Goal: Task Accomplishment & Management: Use online tool/utility

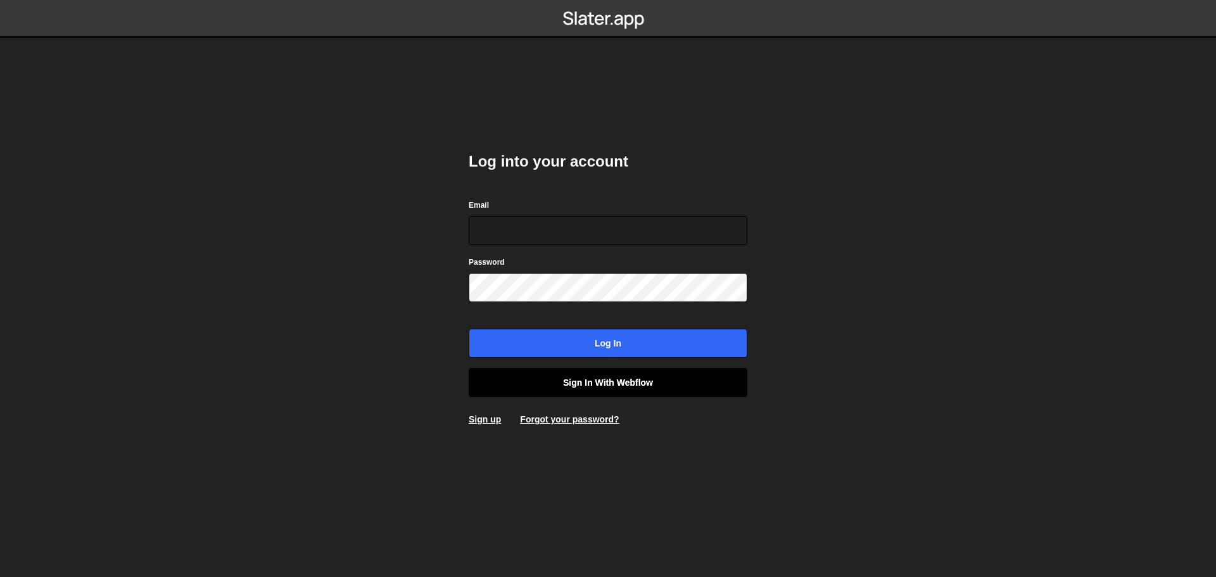
click at [639, 383] on link "Sign in with Webflow" at bounding box center [608, 382] width 279 height 29
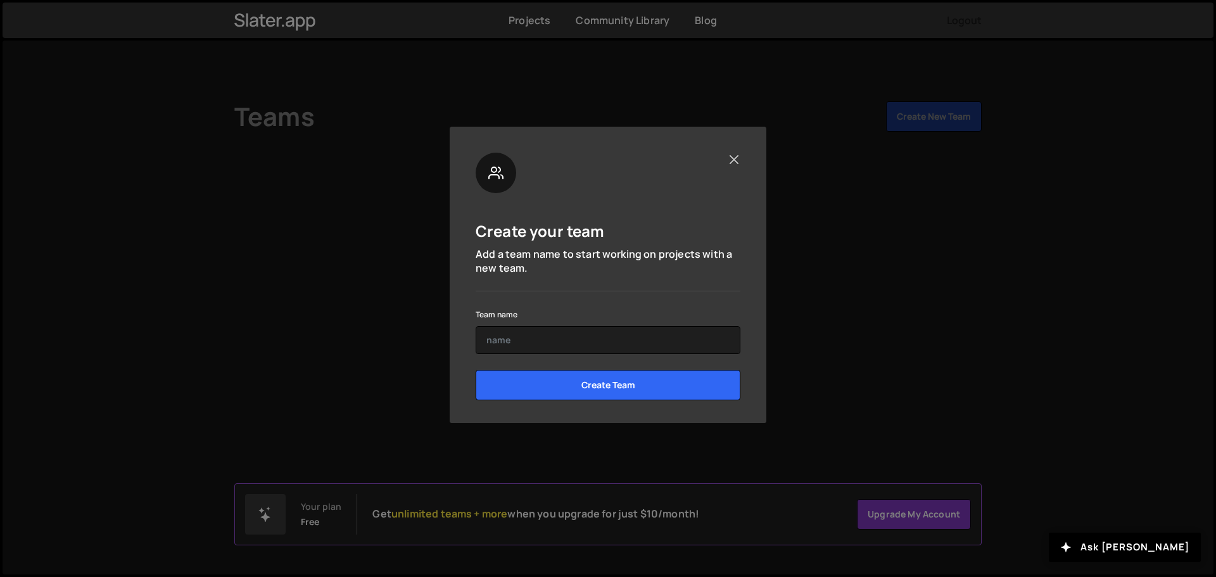
drag, startPoint x: 725, startPoint y: 166, endPoint x: 732, endPoint y: 160, distance: 9.0
click at [727, 165] on div at bounding box center [608, 173] width 265 height 41
click at [733, 159] on button "Close" at bounding box center [733, 159] width 13 height 13
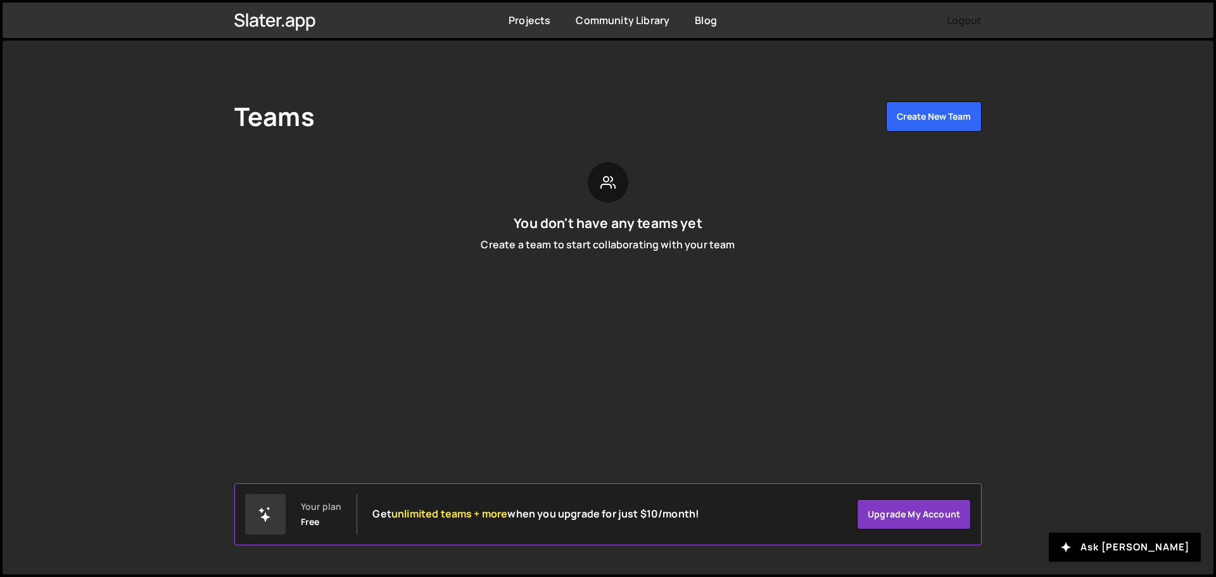
click at [308, 527] on div "Free" at bounding box center [310, 522] width 19 height 10
click at [277, 523] on div at bounding box center [265, 514] width 41 height 41
click at [528, 16] on link "Projects" at bounding box center [530, 20] width 42 height 14
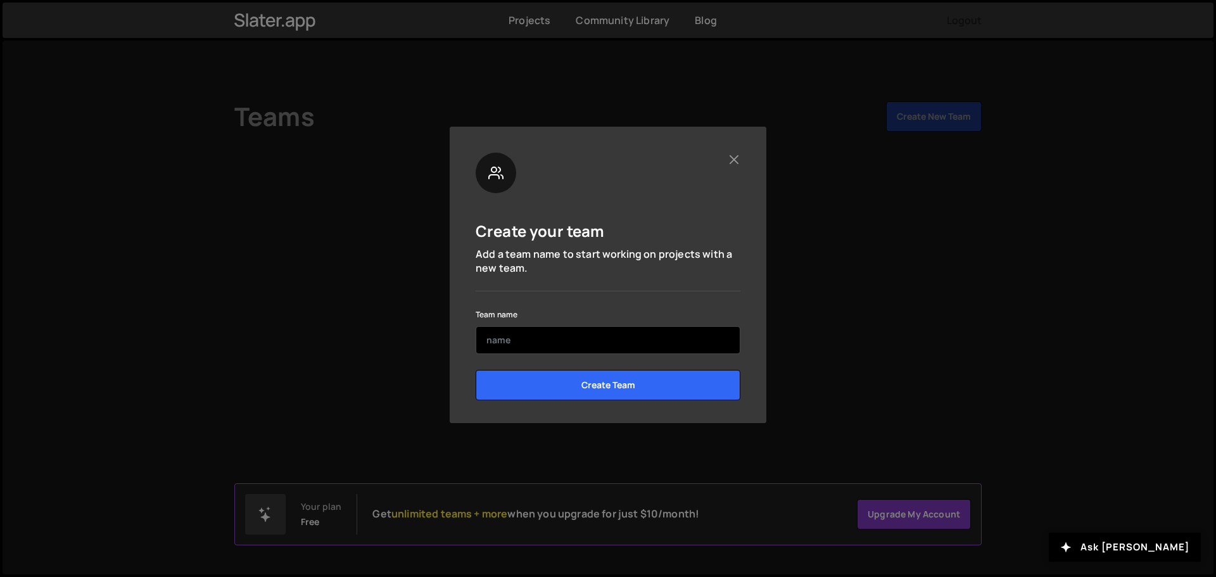
click at [531, 347] on input "text" at bounding box center [608, 340] width 265 height 28
type input "Portfolio"
click at [476, 370] on input "Create Team" at bounding box center [608, 385] width 265 height 30
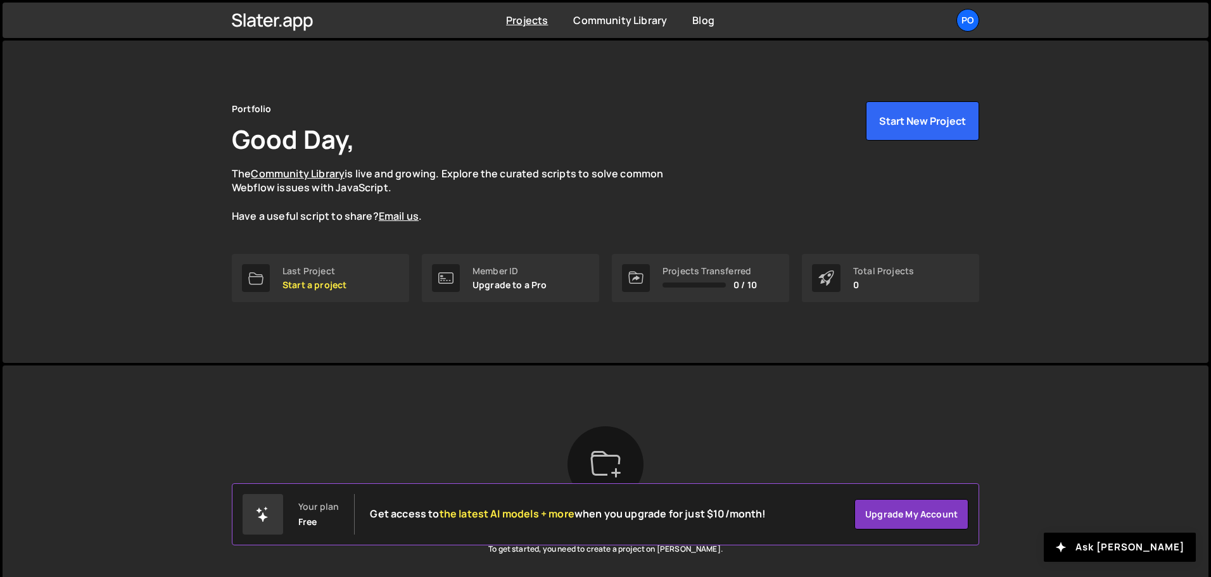
click at [539, 390] on div "Slater is designed for desktop use. Please use a larger screen to access the fu…" at bounding box center [606, 522] width 786 height 312
click at [338, 269] on div "Last Project" at bounding box center [315, 271] width 64 height 10
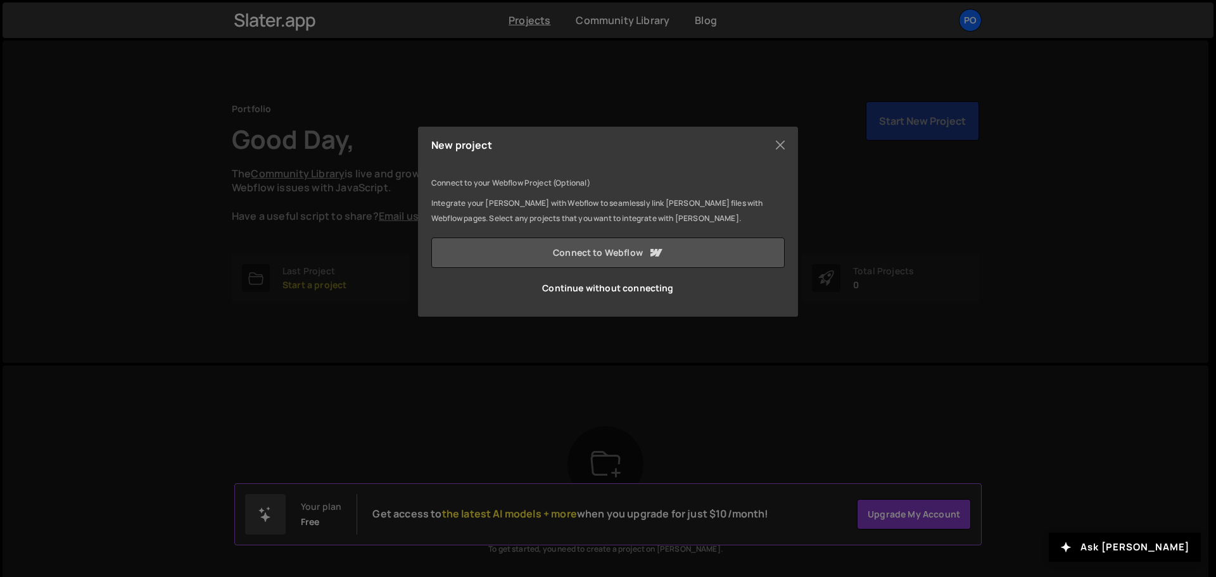
click at [625, 249] on link "Connect to Webflow" at bounding box center [608, 253] width 354 height 30
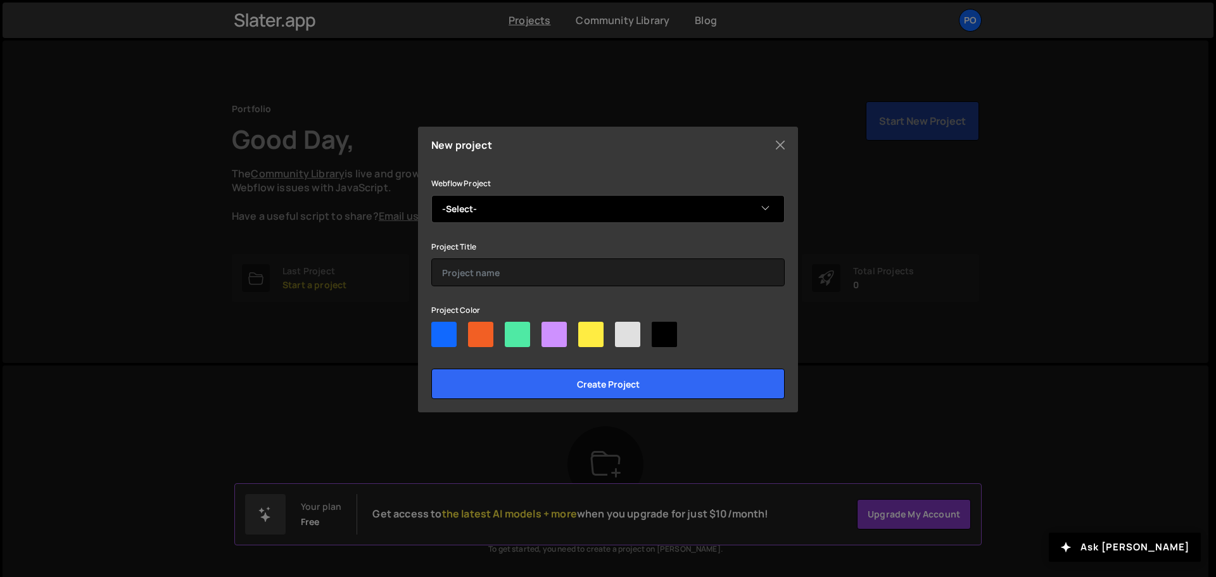
click at [596, 215] on select "-Select- Matin's Portfolio" at bounding box center [608, 209] width 354 height 28
select select "68af703c6784460a2635648b"
click at [431, 195] on select "-Select- Matin's Portfolio" at bounding box center [608, 209] width 354 height 28
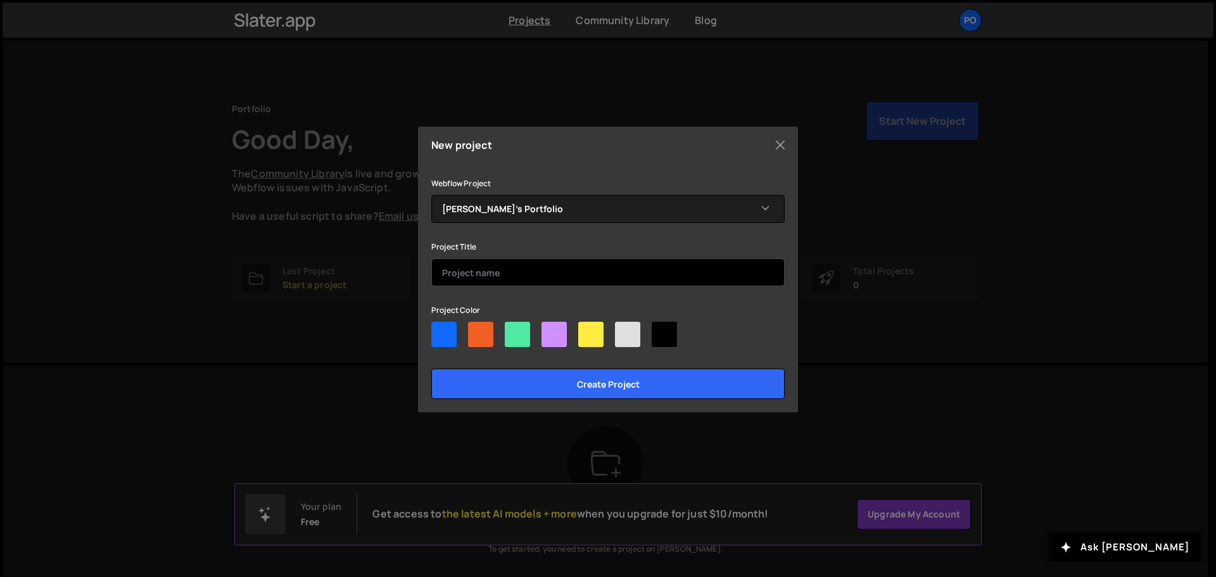
click at [469, 269] on input "text" at bounding box center [608, 272] width 354 height 28
type input "Portfolio"
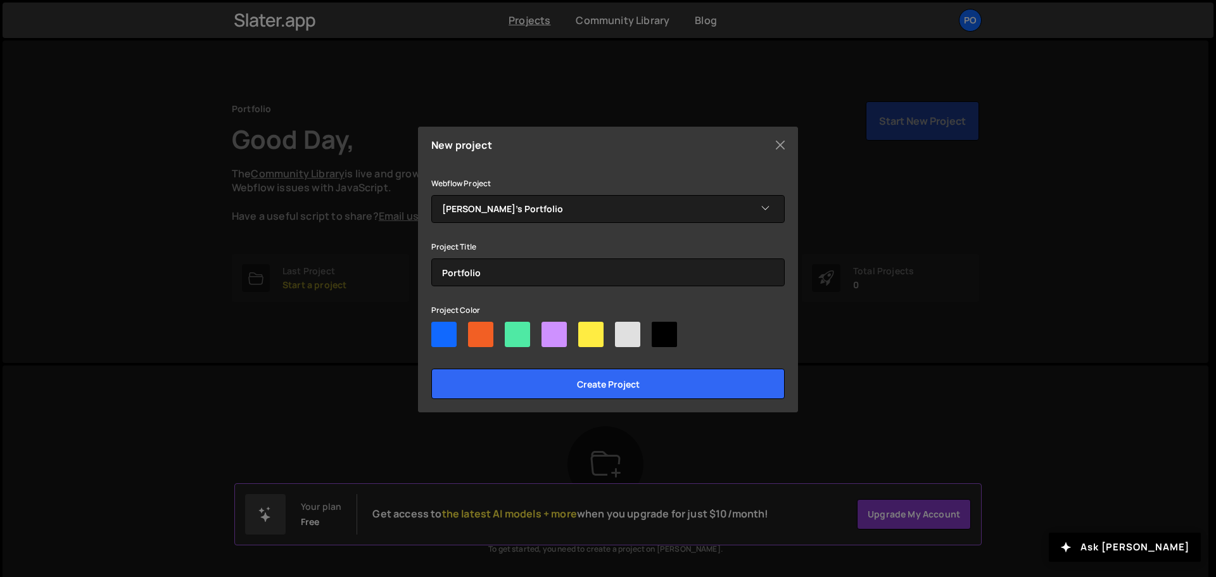
click at [440, 333] on div at bounding box center [443, 334] width 25 height 25
click at [440, 330] on input"] "radio" at bounding box center [435, 326] width 8 height 8
radio input"] "true"
click at [625, 334] on div at bounding box center [627, 334] width 25 height 25
click at [623, 330] on input"] "radio" at bounding box center [619, 326] width 8 height 8
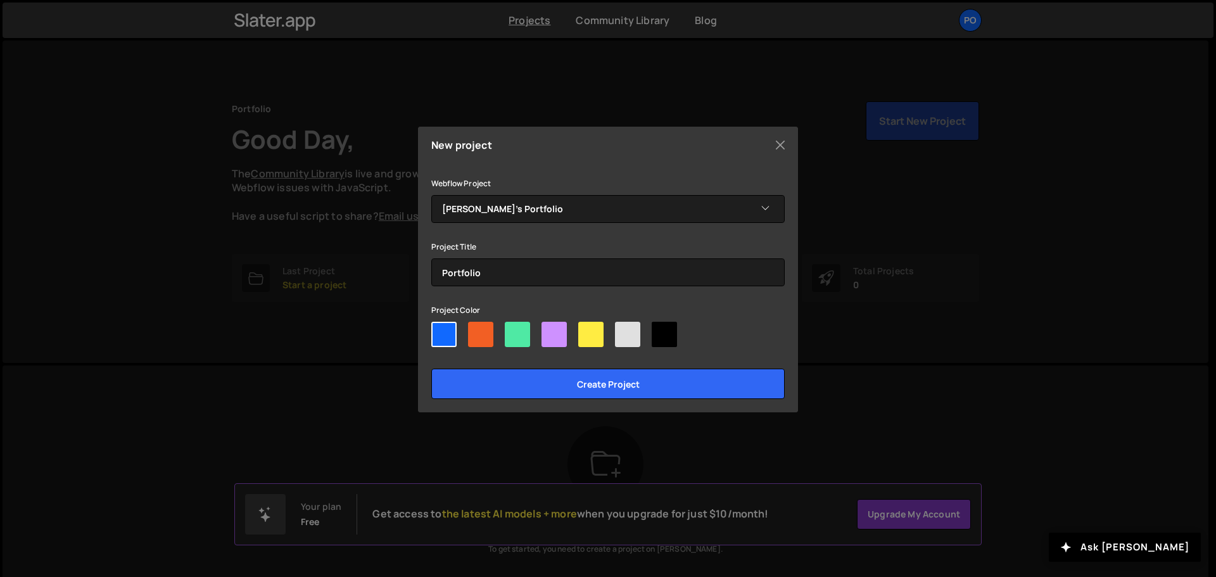
radio input"] "true"
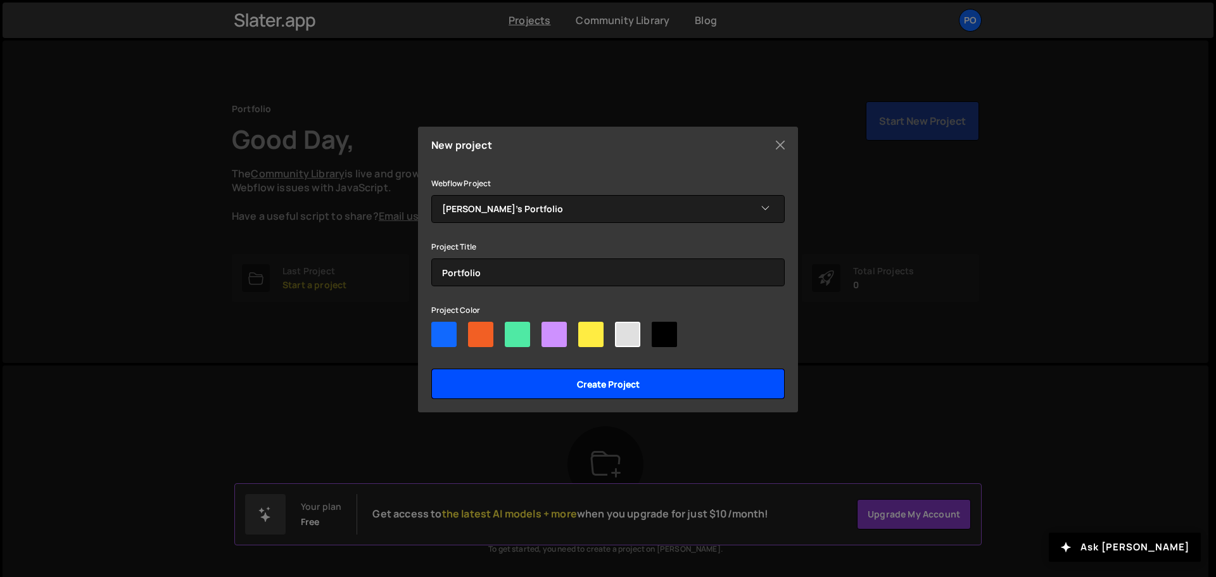
drag, startPoint x: 612, startPoint y: 380, endPoint x: 672, endPoint y: 353, distance: 65.8
click at [672, 356] on div "Webflow Project -Select- Matin's Portfolio Project Title Portfolio Project Colo…" at bounding box center [608, 288] width 354 height 224
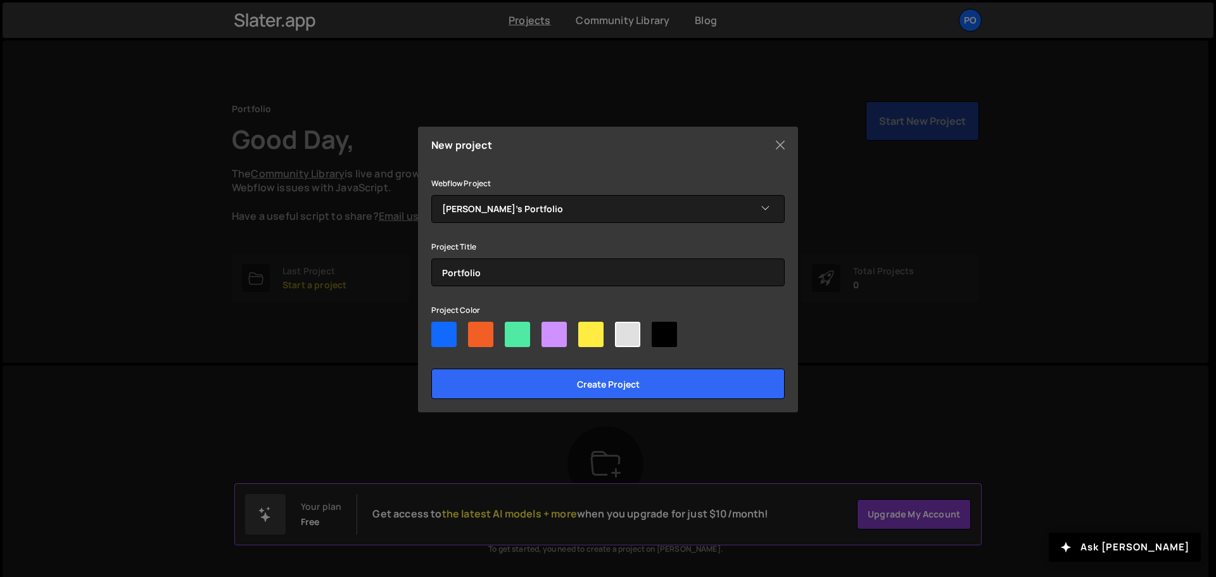
click at [661, 331] on div at bounding box center [664, 334] width 25 height 25
click at [660, 330] on input"] "radio" at bounding box center [656, 326] width 8 height 8
radio input"] "true"
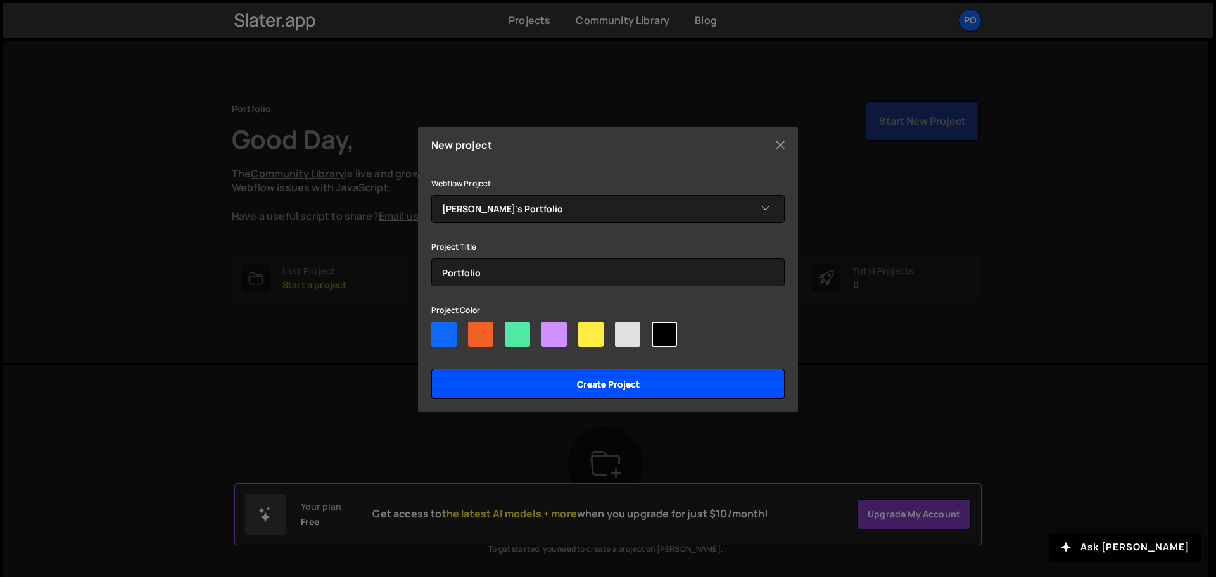
click at [638, 389] on input "Create project" at bounding box center [608, 384] width 354 height 30
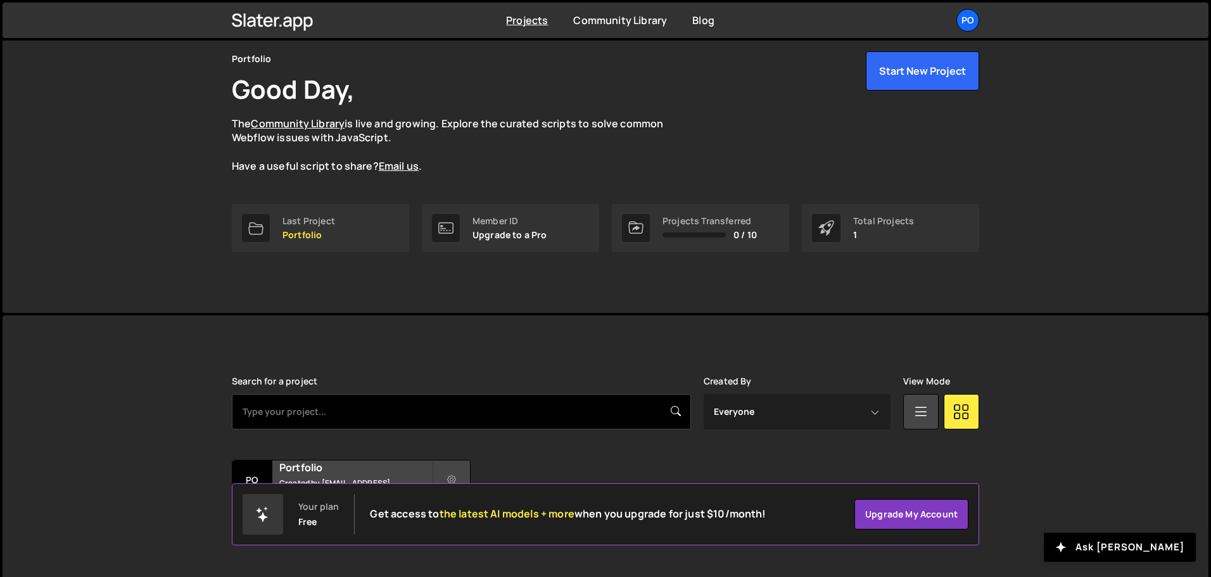
scroll to position [75, 0]
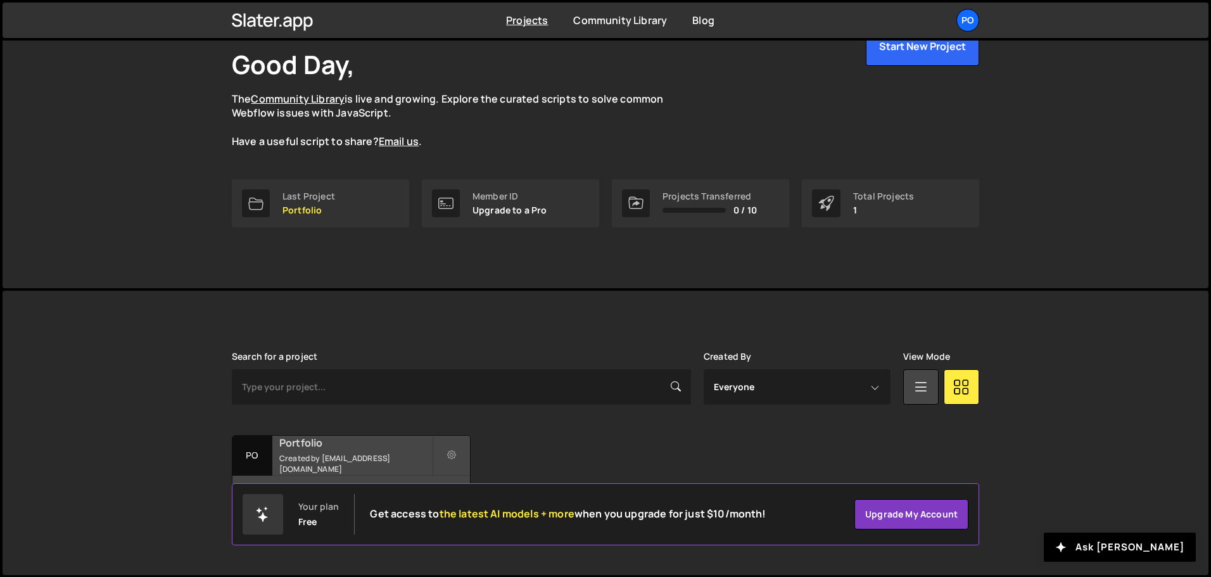
click at [397, 450] on h2 "Portfolio" at bounding box center [355, 443] width 153 height 14
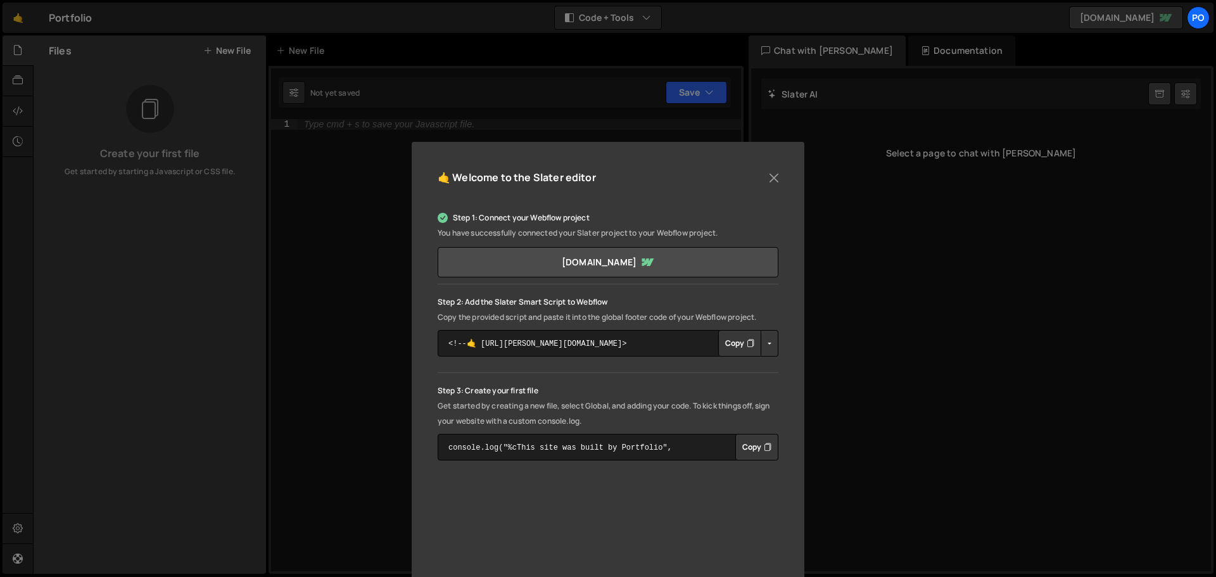
click at [739, 346] on button "Copy" at bounding box center [739, 343] width 43 height 27
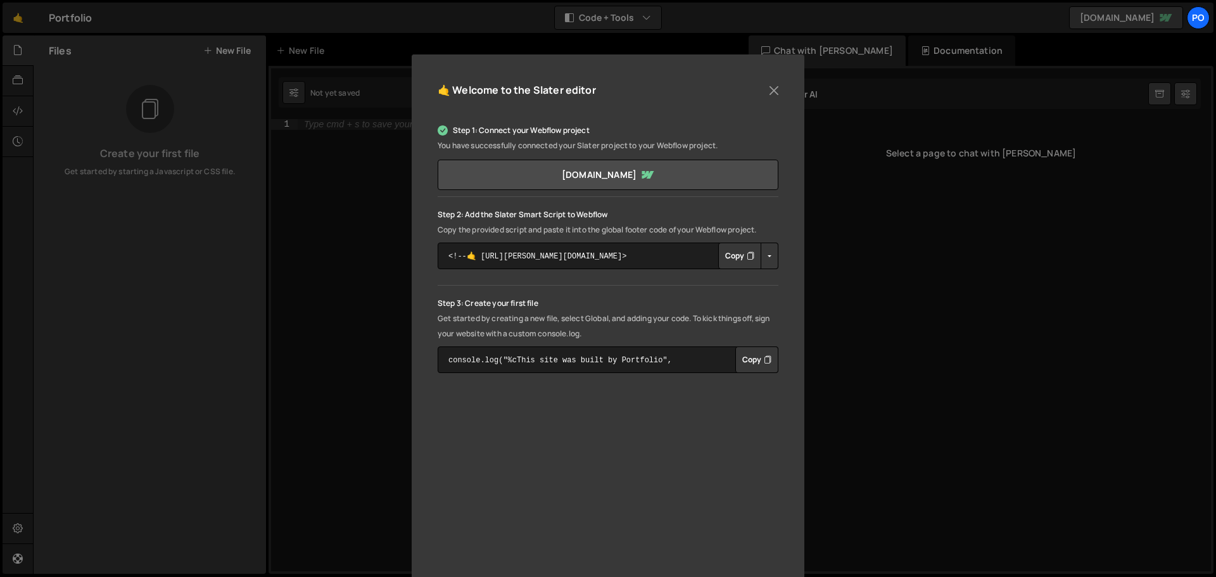
scroll to position [127, 0]
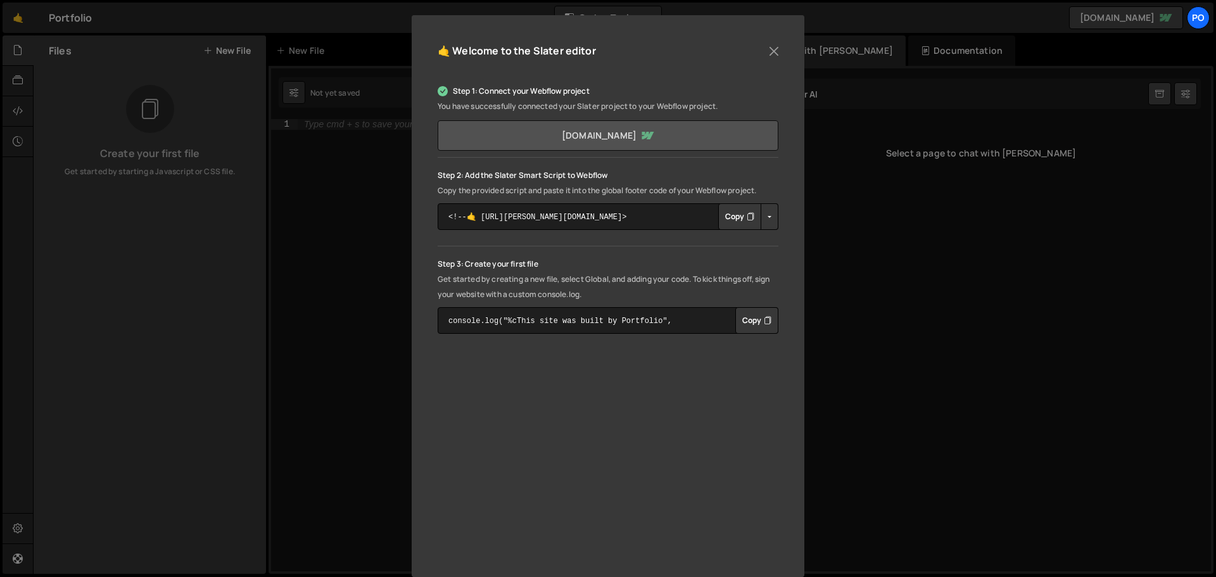
click at [715, 136] on link "matins-portfolio-85441c.webflow.io" at bounding box center [608, 135] width 341 height 30
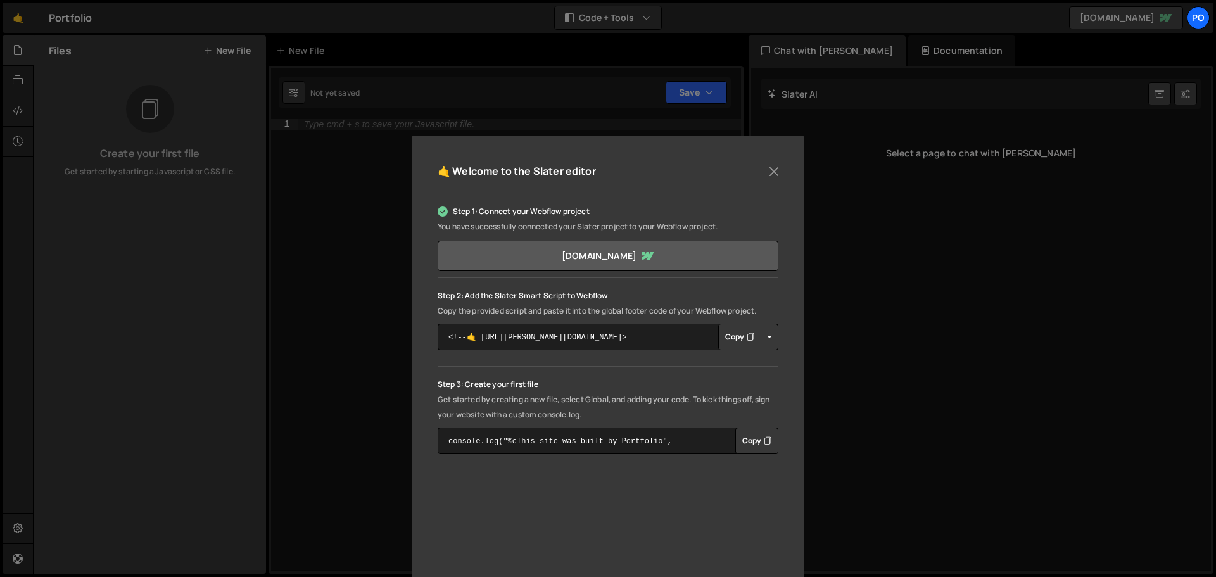
scroll to position [0, 0]
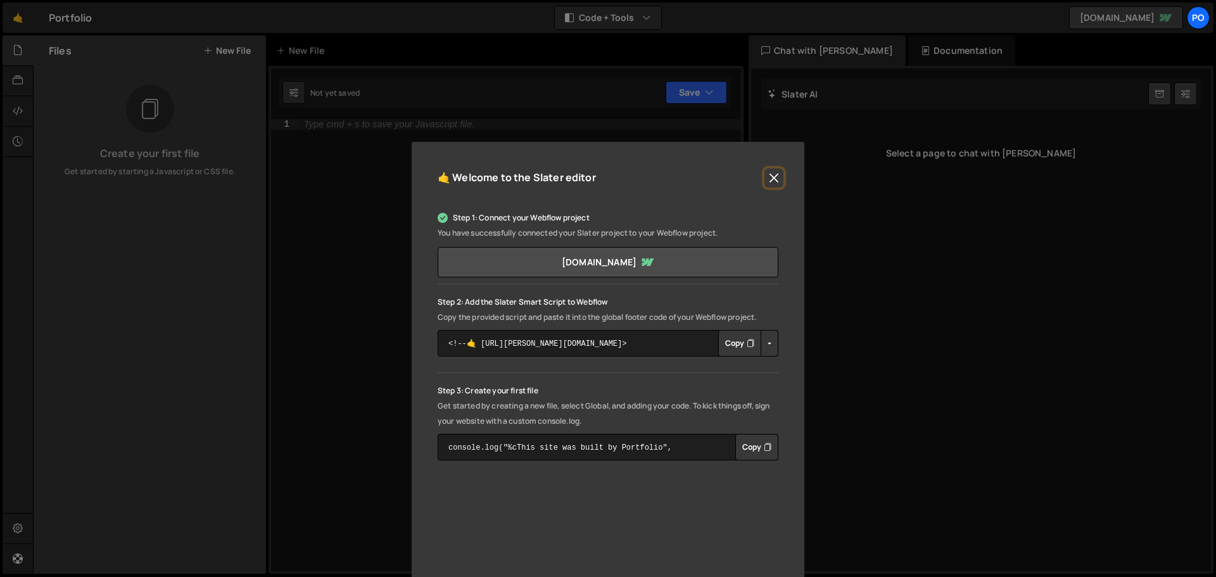
click at [776, 172] on button "Close" at bounding box center [774, 178] width 19 height 19
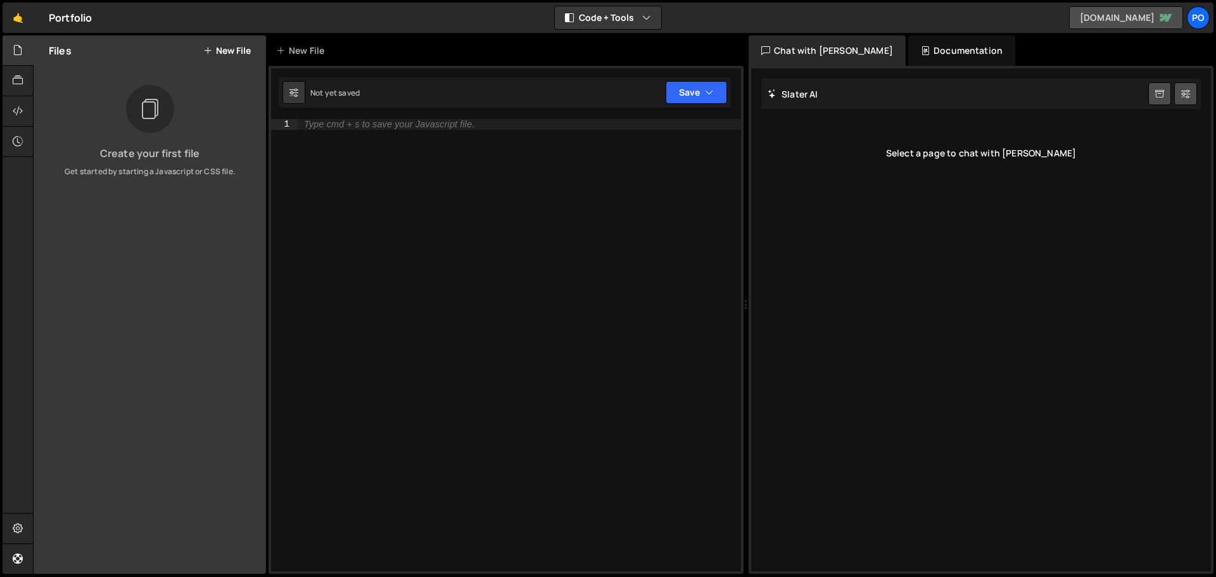
click at [1123, 22] on link "[DOMAIN_NAME]" at bounding box center [1126, 17] width 114 height 23
click at [25, 79] on div at bounding box center [18, 81] width 31 height 30
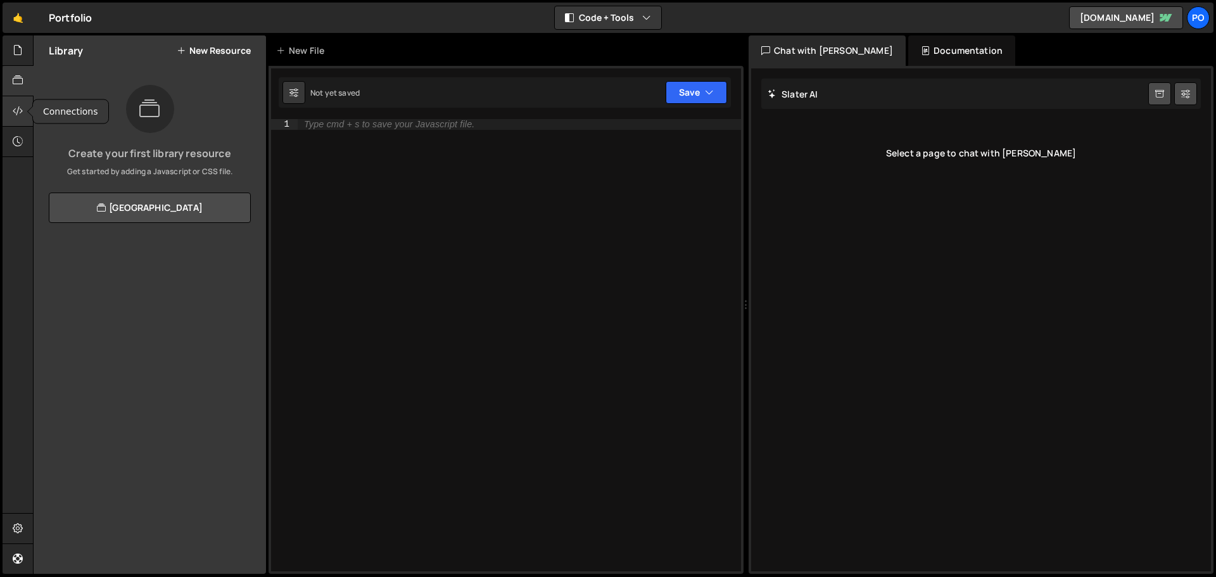
click at [20, 104] on icon at bounding box center [18, 111] width 10 height 14
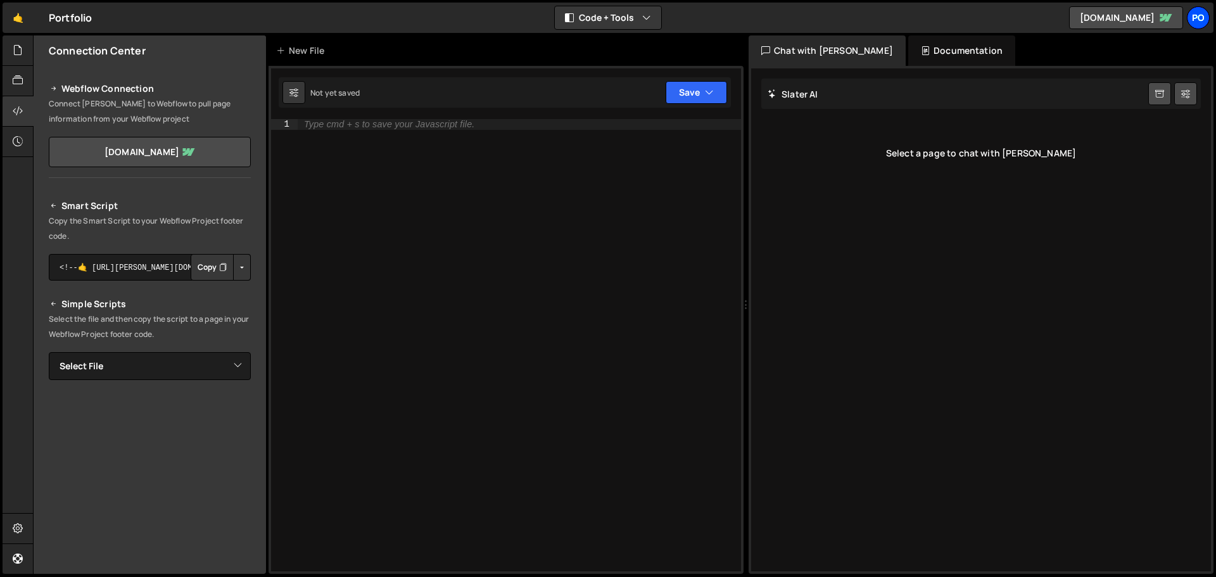
click at [1197, 15] on div "Po" at bounding box center [1198, 17] width 23 height 23
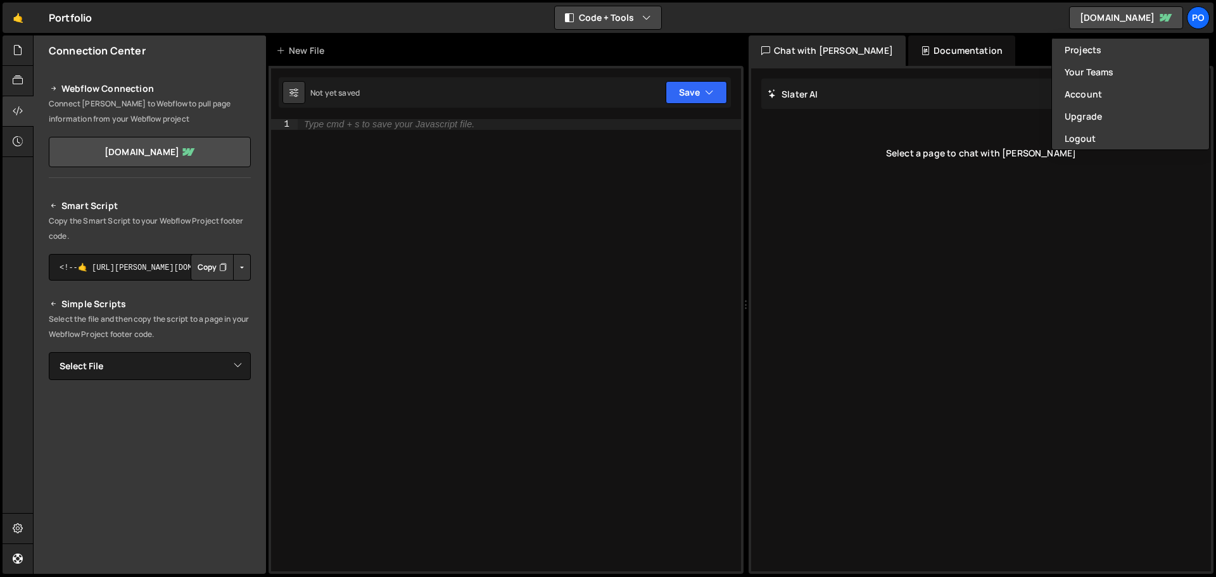
click at [642, 18] on icon "button" at bounding box center [646, 17] width 9 height 13
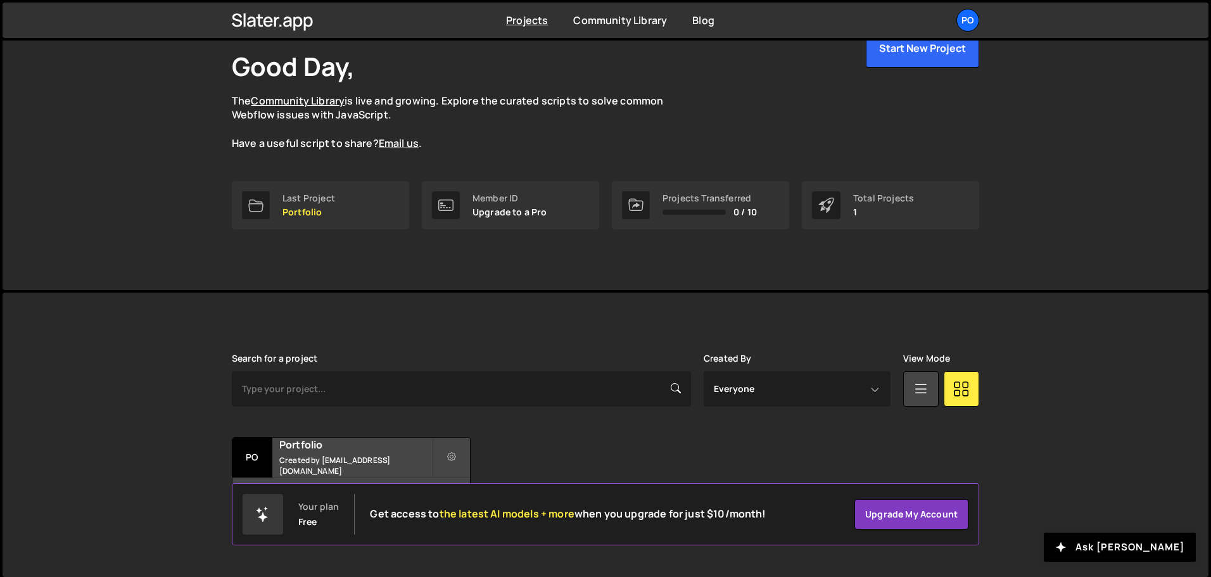
scroll to position [75, 0]
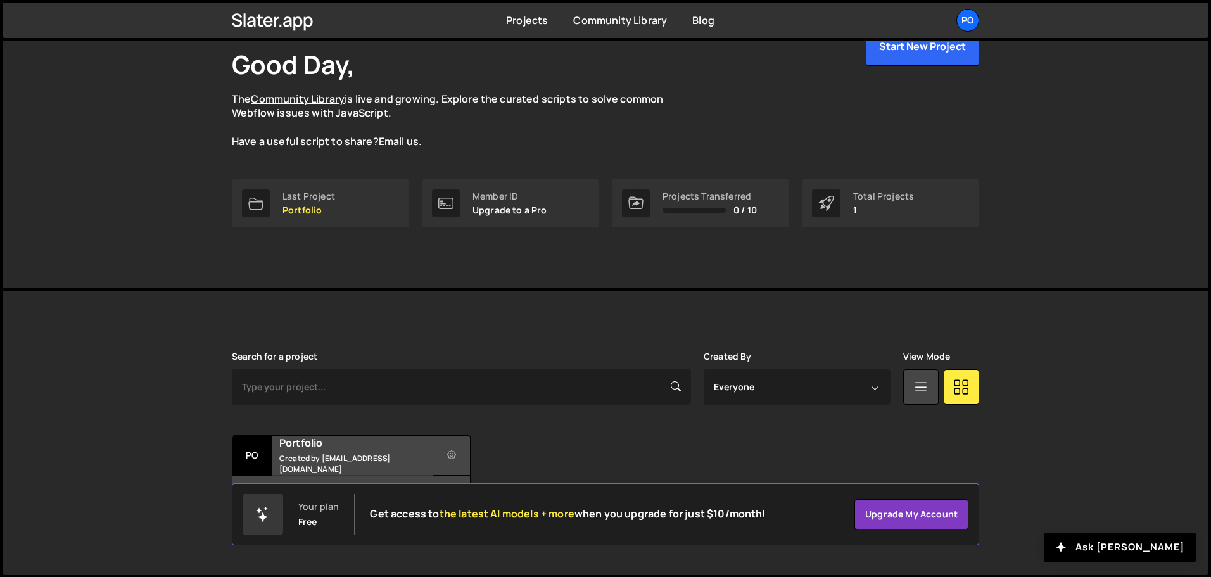
click at [457, 458] on button at bounding box center [452, 455] width 38 height 41
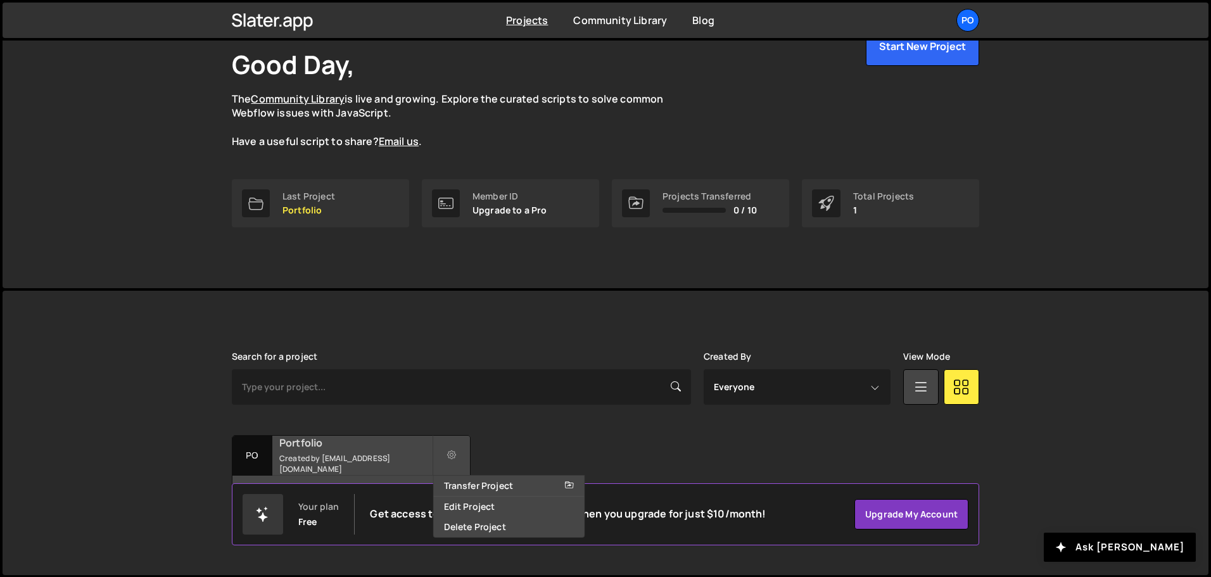
click at [373, 450] on h2 "Portfolio" at bounding box center [355, 443] width 153 height 14
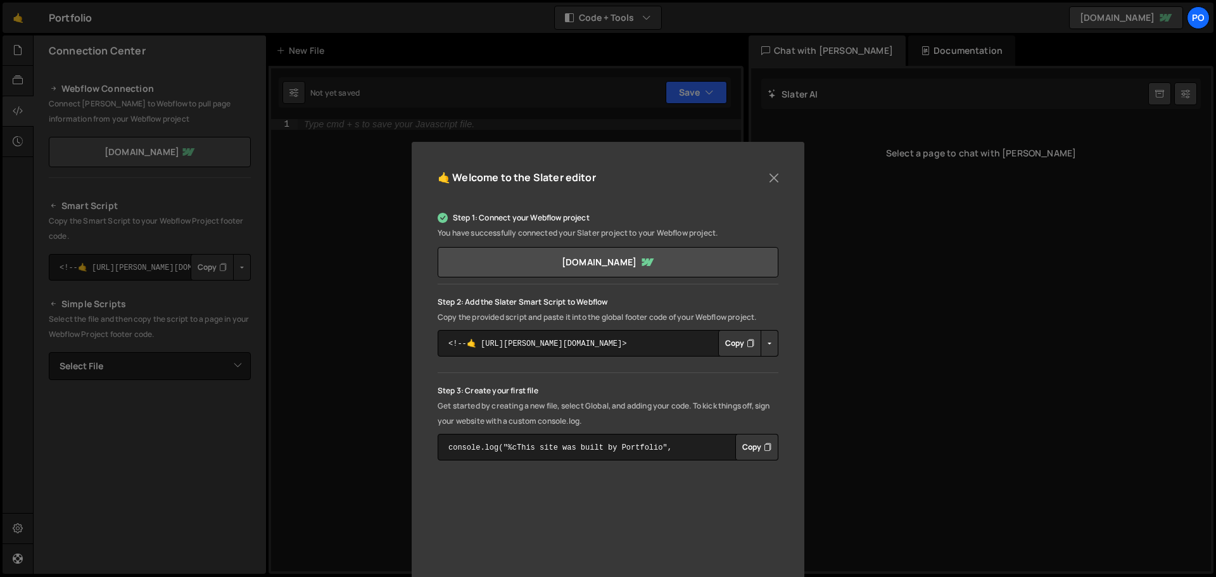
click at [765, 344] on button "Button group with nested dropdown" at bounding box center [770, 343] width 18 height 27
click at [775, 313] on p "Copy the provided script and paste it into the global footer code of your Webfl…" at bounding box center [608, 317] width 341 height 15
click at [771, 180] on button "Close" at bounding box center [774, 178] width 19 height 19
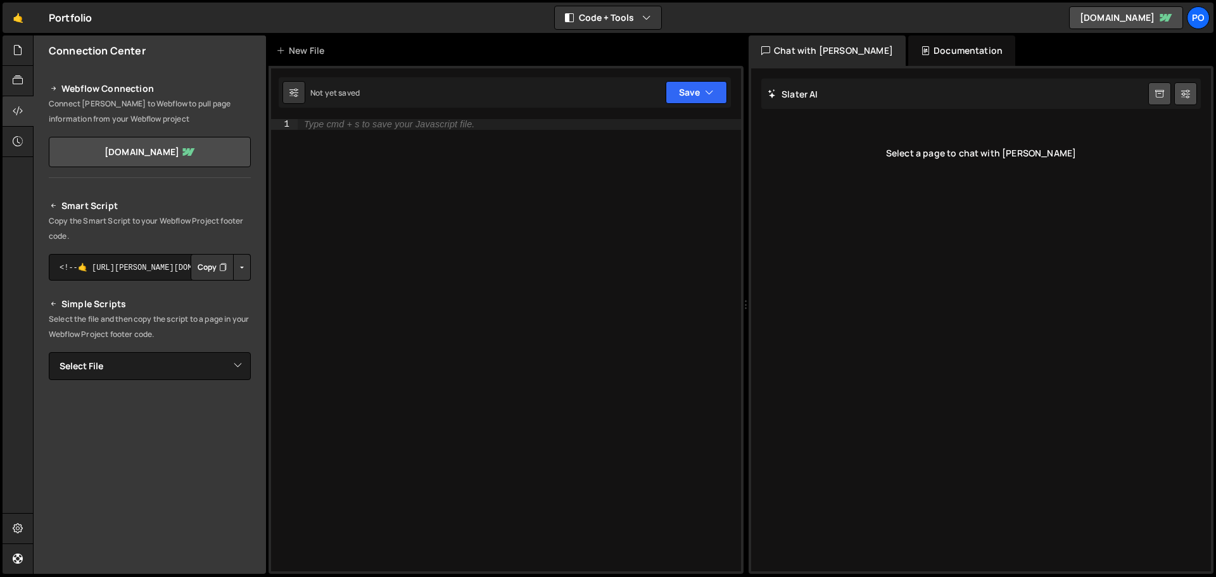
scroll to position [63, 0]
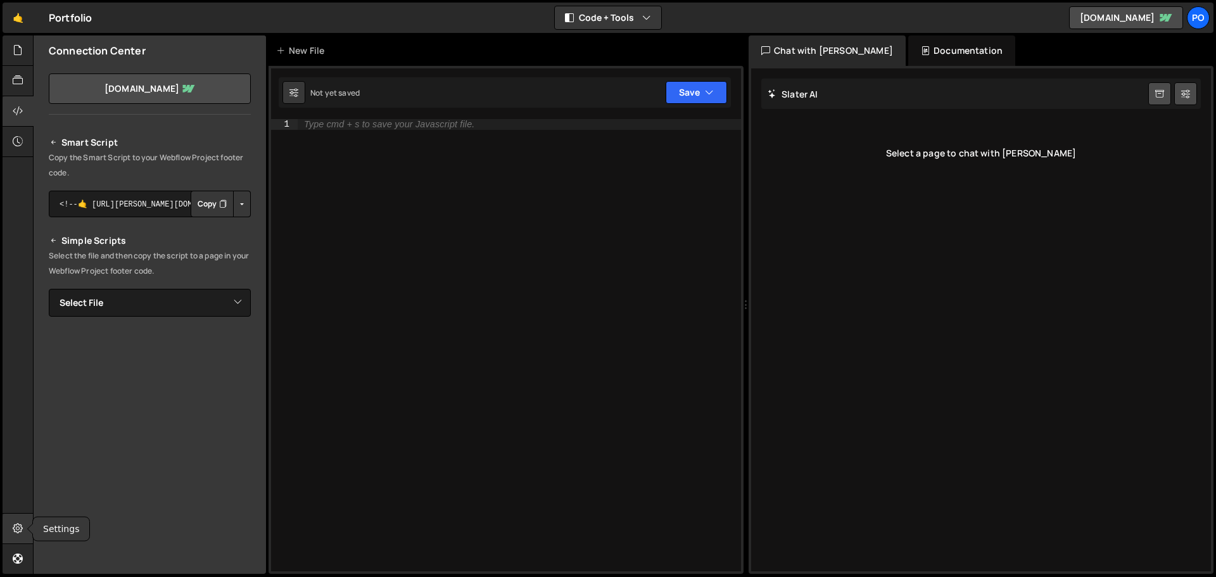
click at [23, 522] on div at bounding box center [18, 529] width 31 height 30
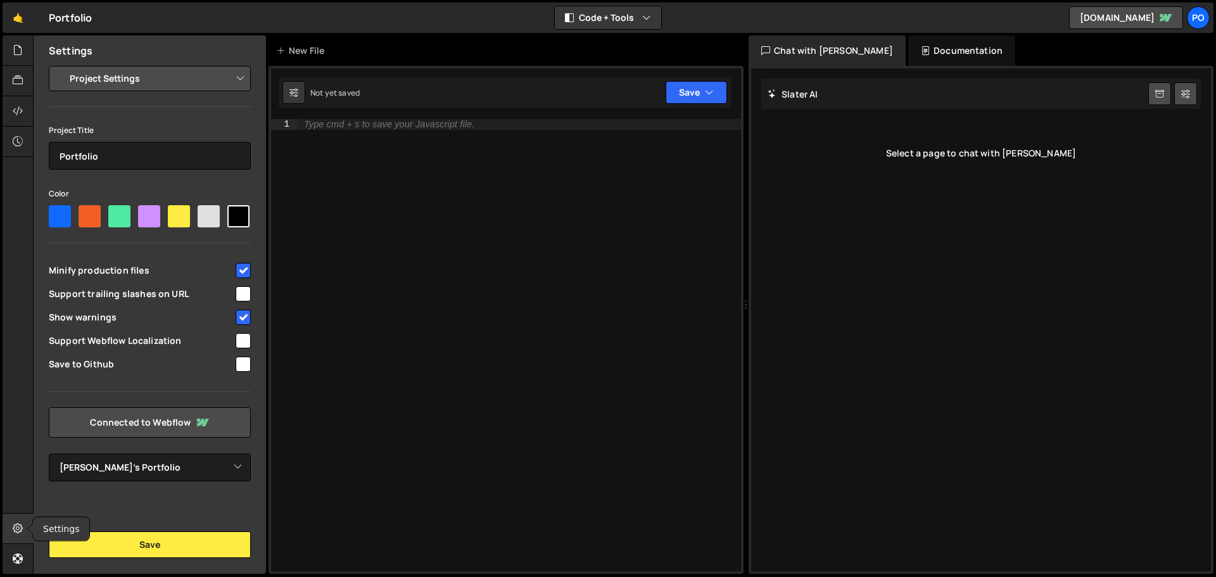
click at [20, 525] on icon at bounding box center [18, 528] width 10 height 14
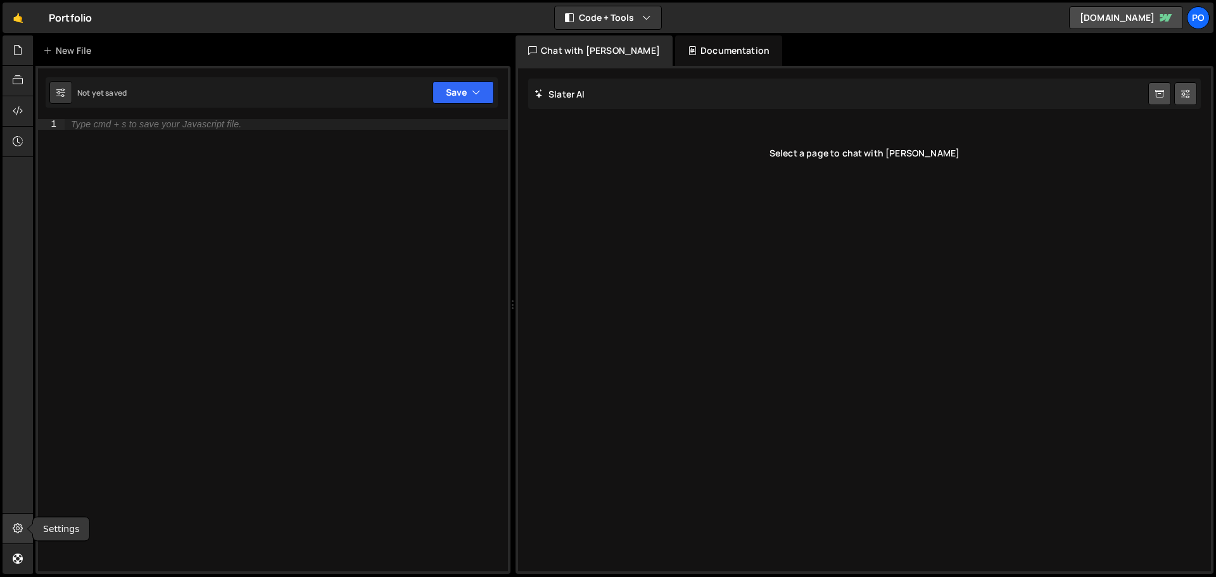
click at [20, 525] on icon at bounding box center [18, 528] width 10 height 14
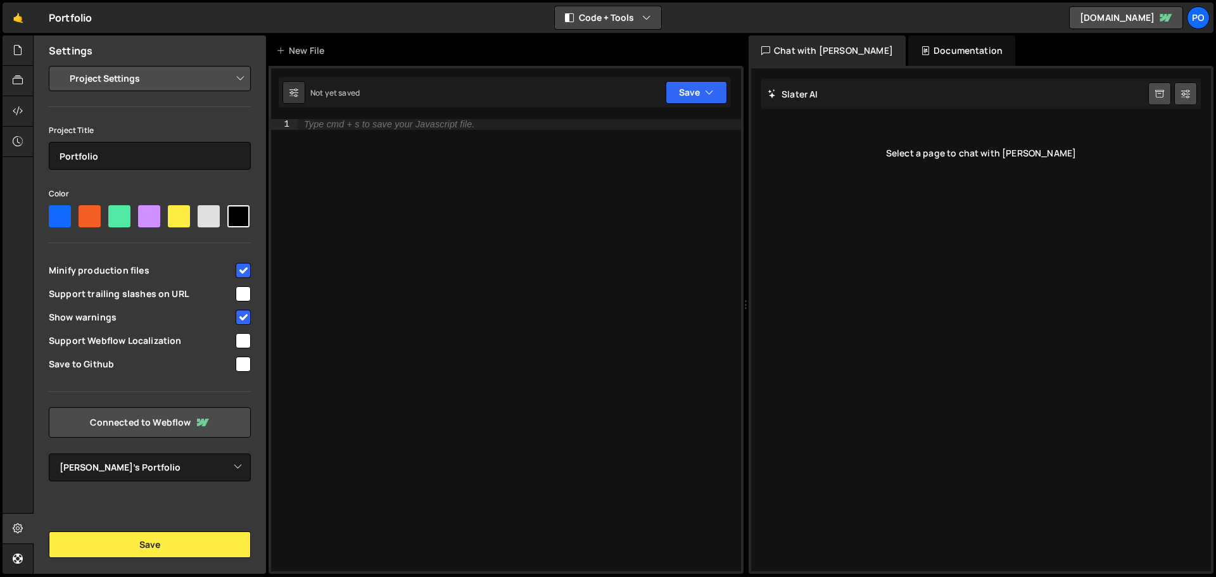
click at [636, 11] on button "Code + Tools" at bounding box center [608, 17] width 106 height 23
click at [629, 47] on button "Code Only" at bounding box center [609, 45] width 106 height 23
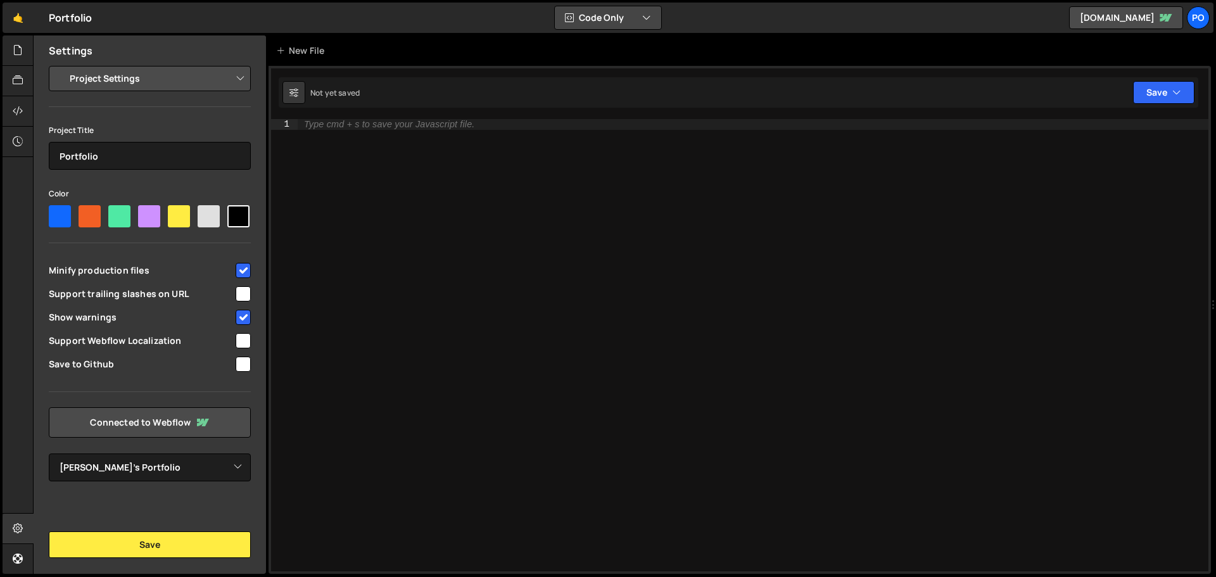
click at [641, 18] on button "Code Only" at bounding box center [608, 17] width 106 height 23
click at [616, 68] on button "Code + Tools" at bounding box center [609, 68] width 106 height 23
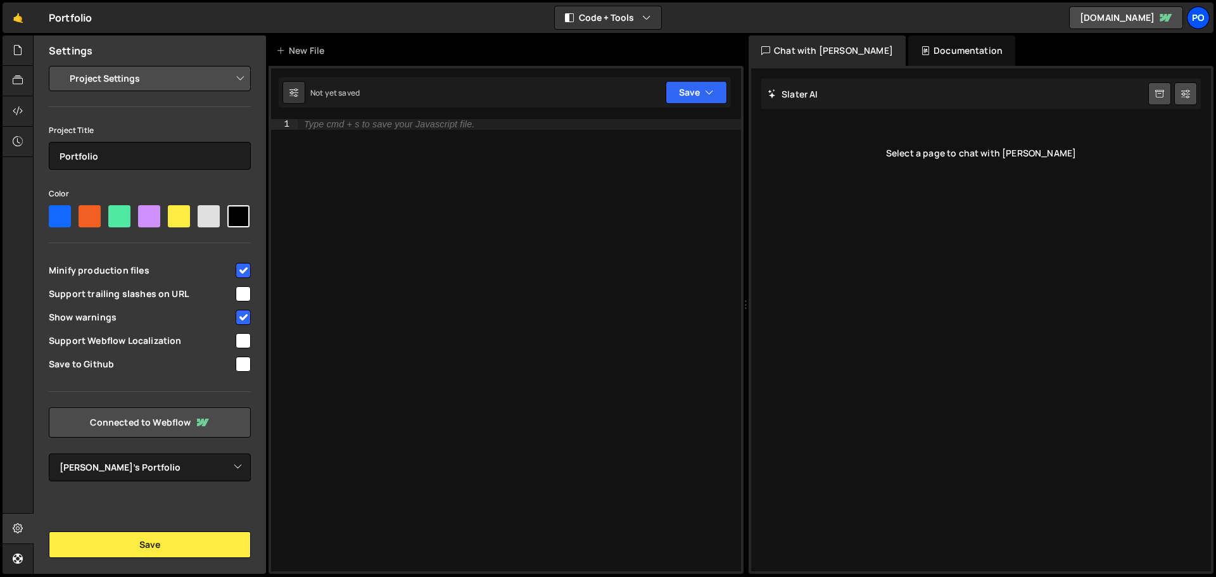
click at [1197, 16] on div "Po" at bounding box center [1198, 17] width 23 height 23
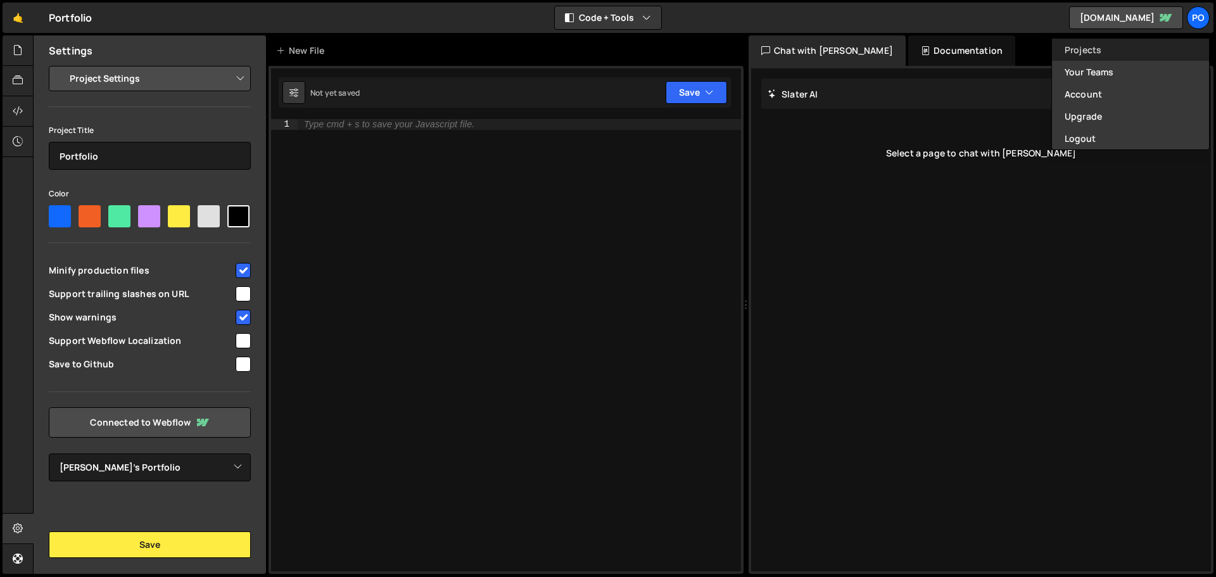
click at [1114, 45] on link "Projects" at bounding box center [1130, 50] width 157 height 22
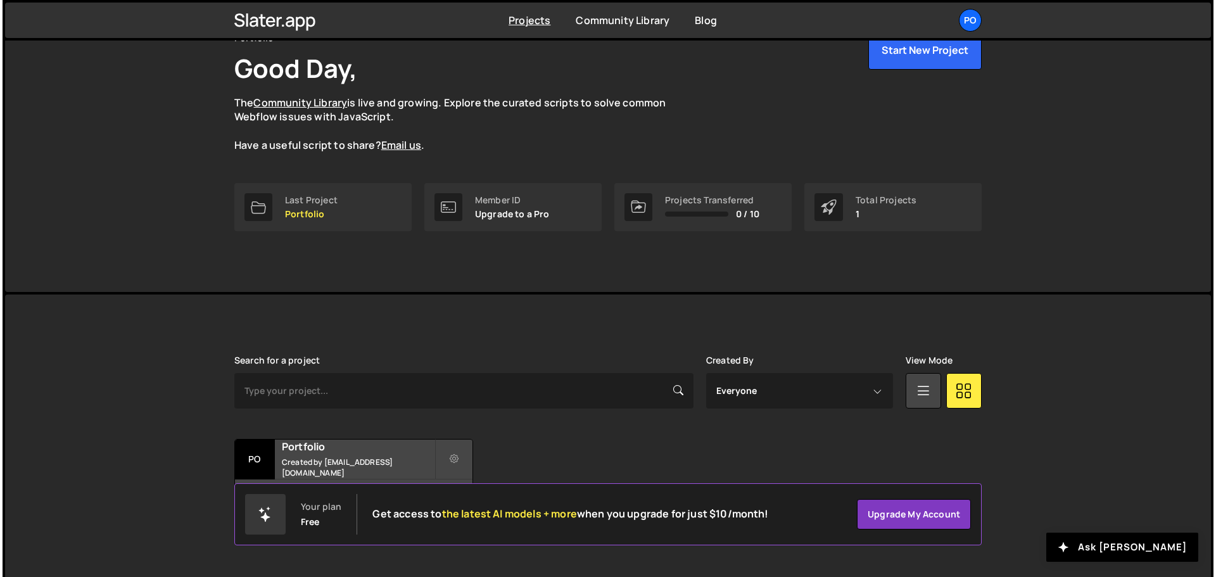
scroll to position [75, 0]
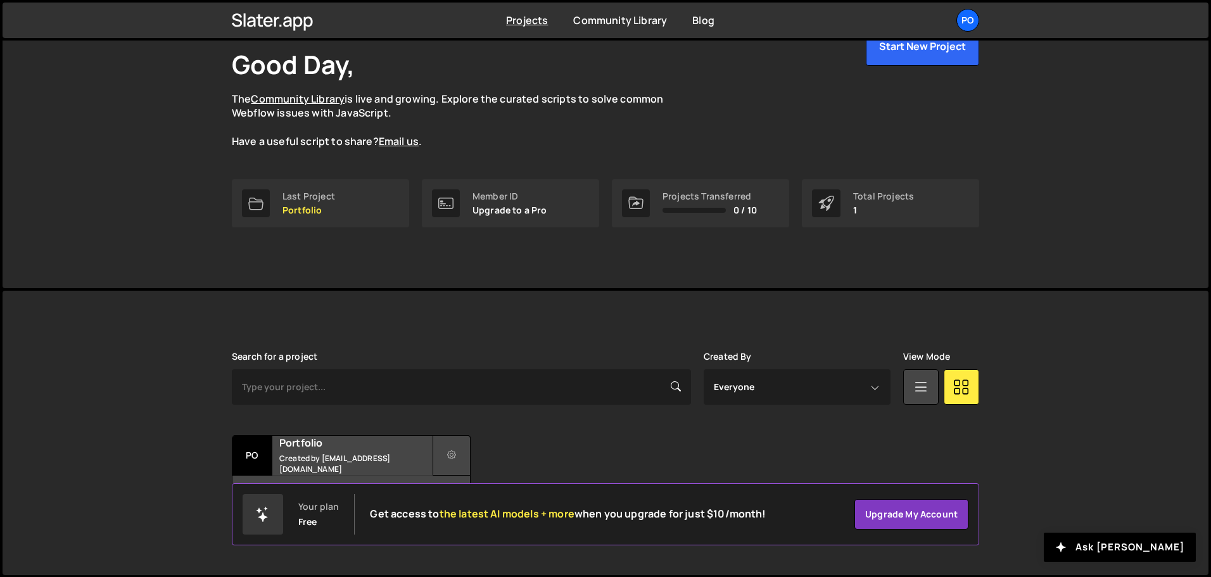
click at [450, 457] on icon at bounding box center [451, 455] width 9 height 13
click at [477, 526] on link "Delete Project" at bounding box center [509, 527] width 151 height 20
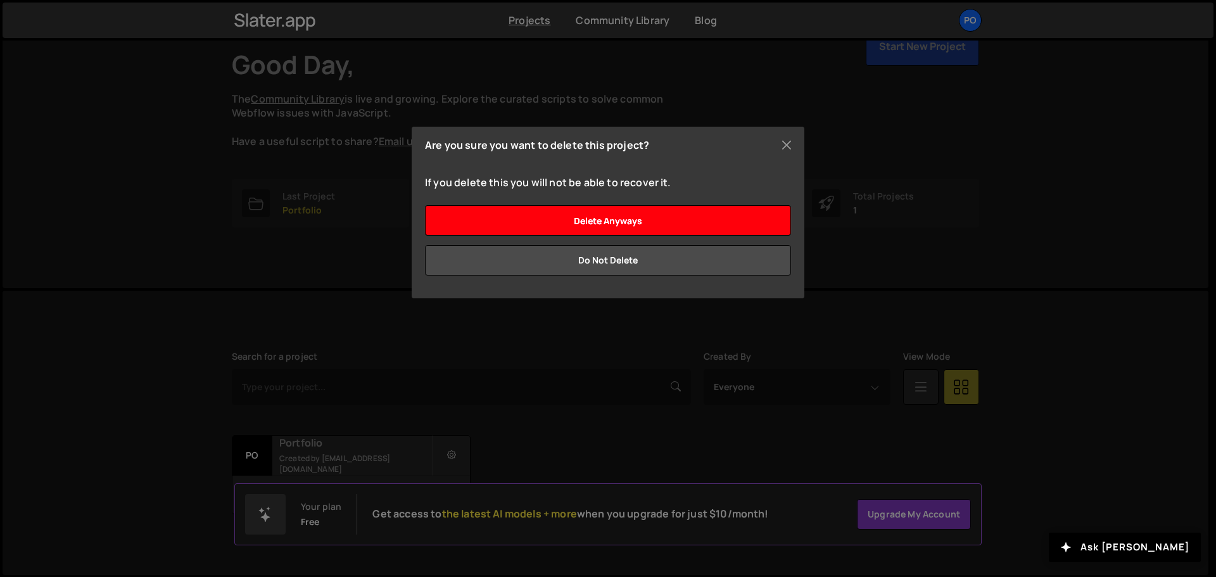
click at [600, 219] on input "Delete anyways" at bounding box center [608, 220] width 366 height 30
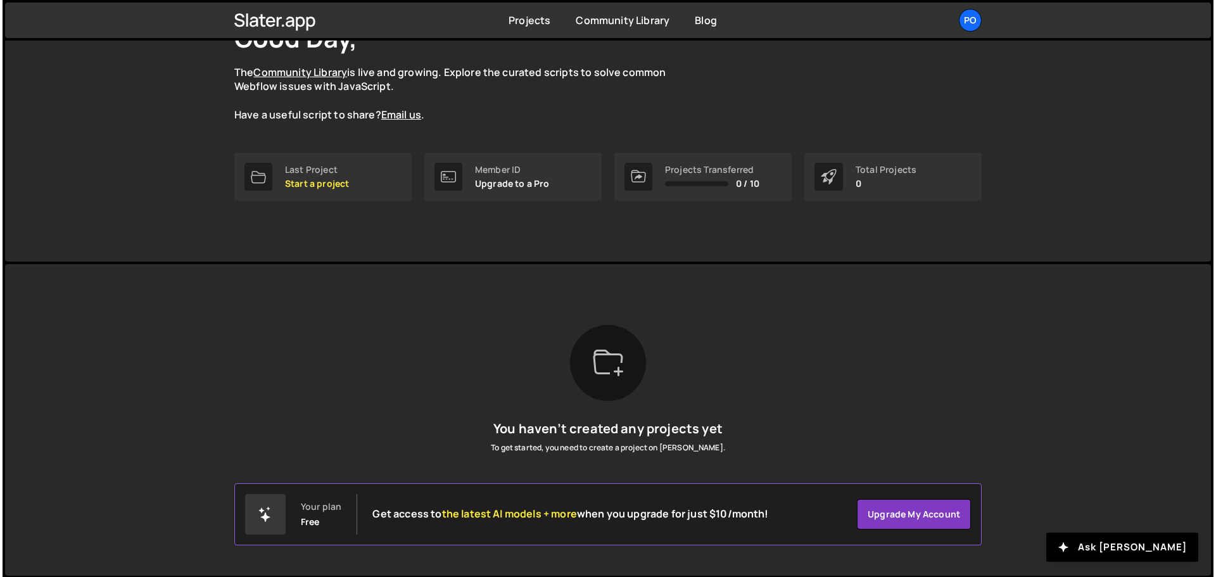
scroll to position [102, 0]
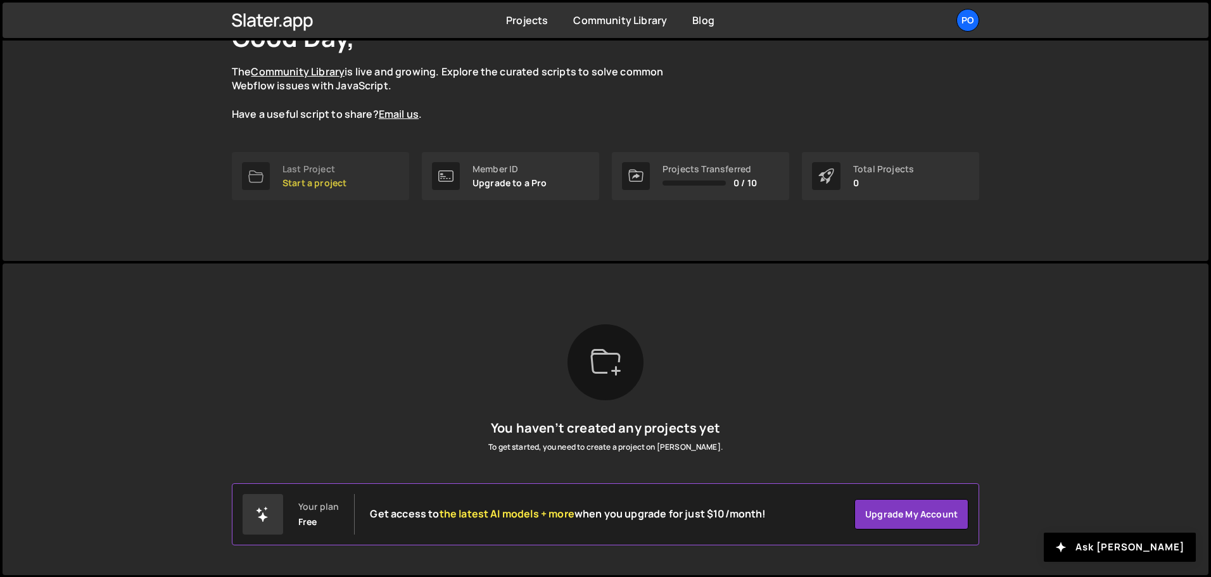
click at [357, 177] on link "Last Project Start a project" at bounding box center [320, 176] width 177 height 48
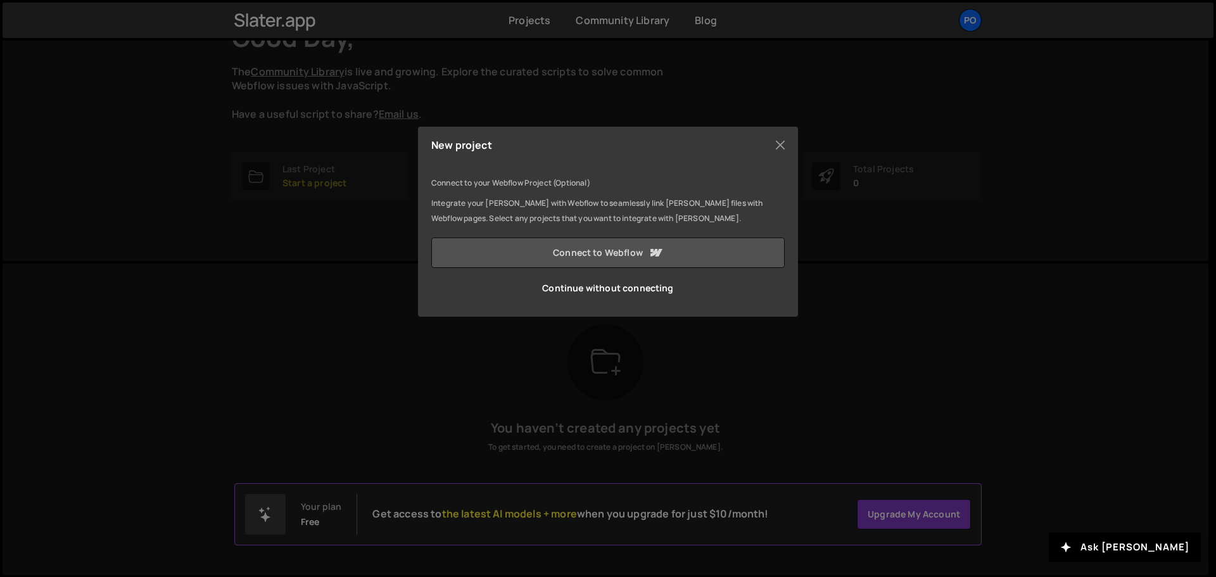
click at [589, 252] on link "Connect to Webflow" at bounding box center [608, 253] width 354 height 30
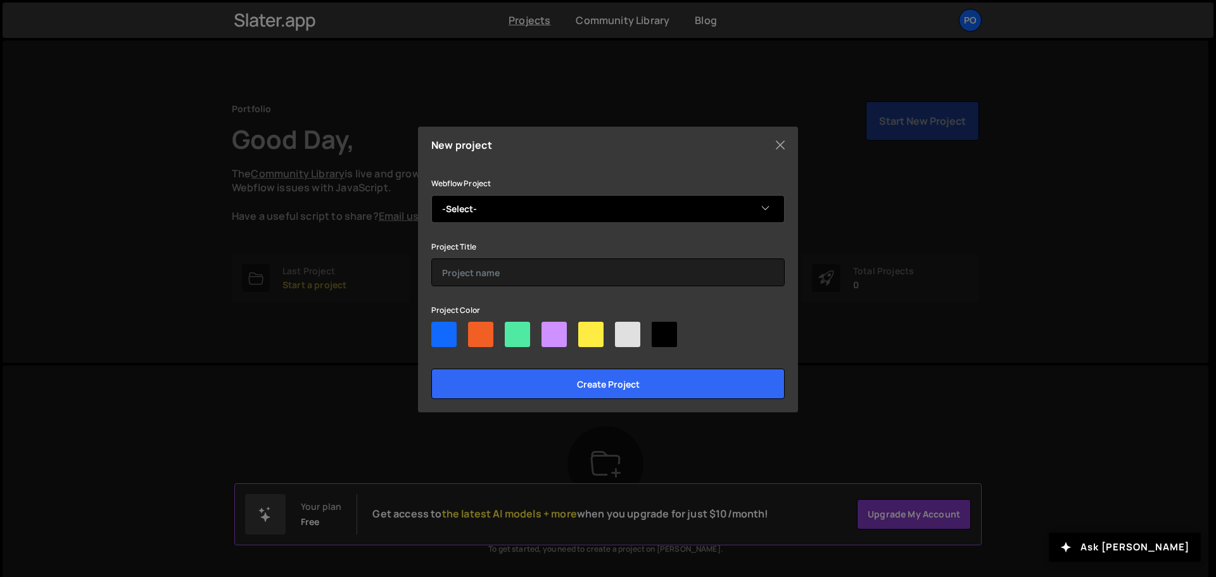
click at [483, 203] on select "-Select- Matin's Portfolio" at bounding box center [608, 209] width 354 height 28
select select "68af703c6784460a2635648b"
click at [431, 195] on select "-Select- Matin's Portfolio" at bounding box center [608, 209] width 354 height 28
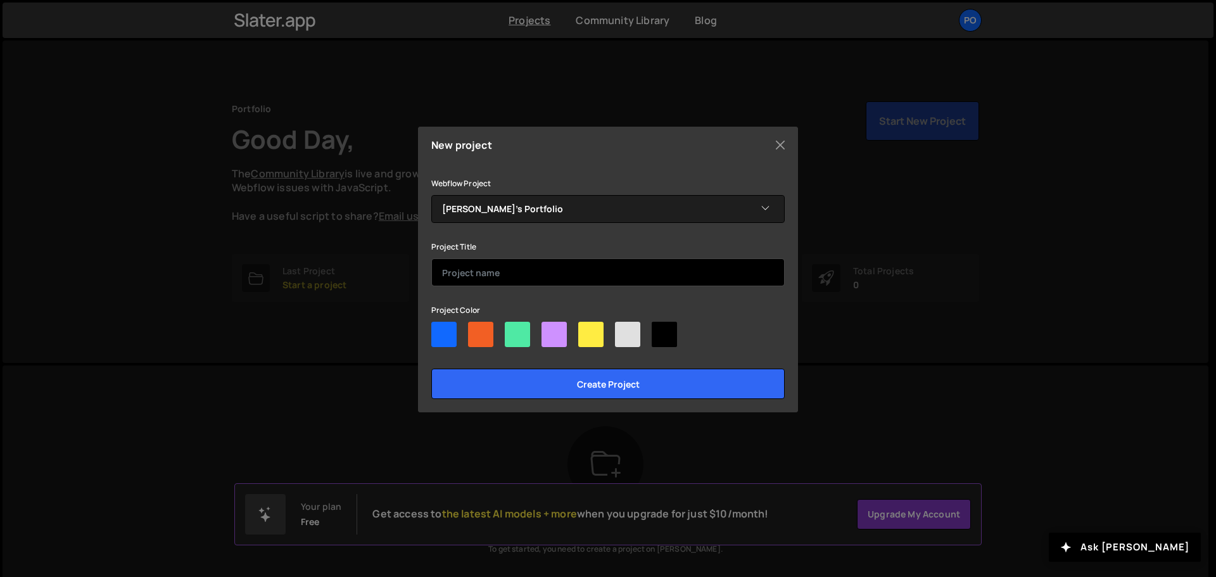
click at [469, 265] on input "text" at bounding box center [608, 272] width 354 height 28
type input "Portfolio"
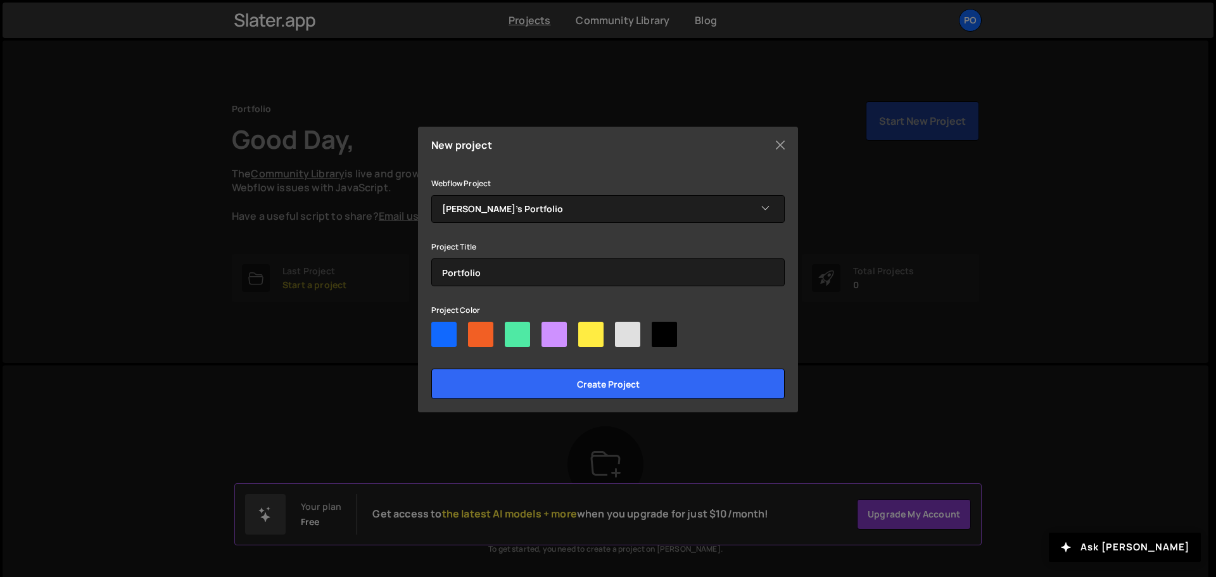
click at [528, 333] on div at bounding box center [517, 334] width 25 height 25
click at [513, 330] on input"] "radio" at bounding box center [509, 326] width 8 height 8
radio input"] "true"
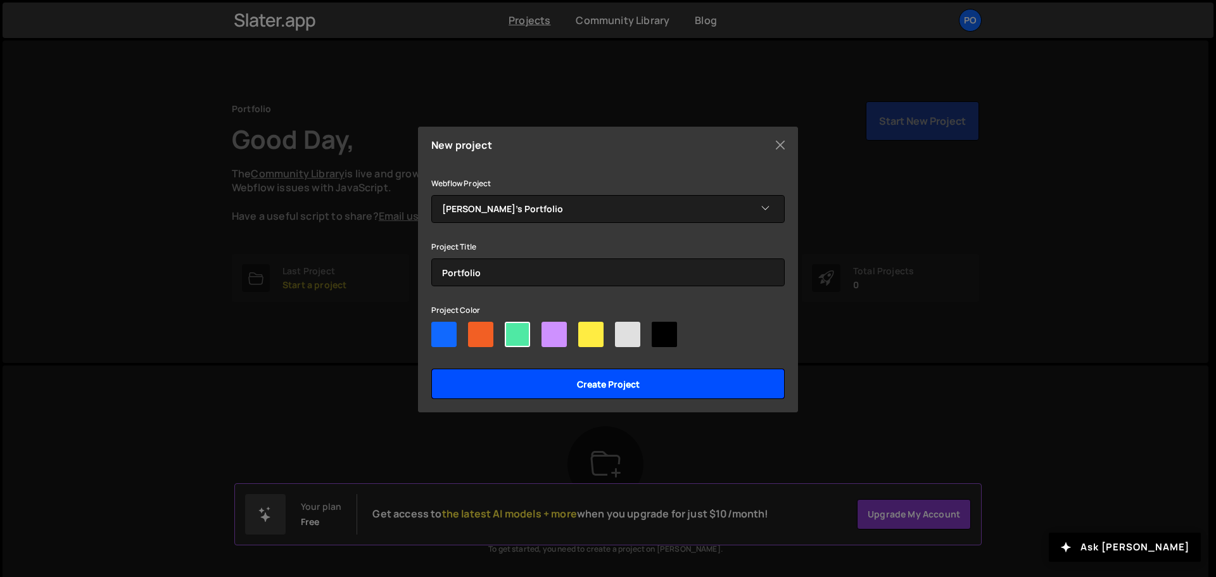
click at [517, 378] on input "Create project" at bounding box center [608, 384] width 354 height 30
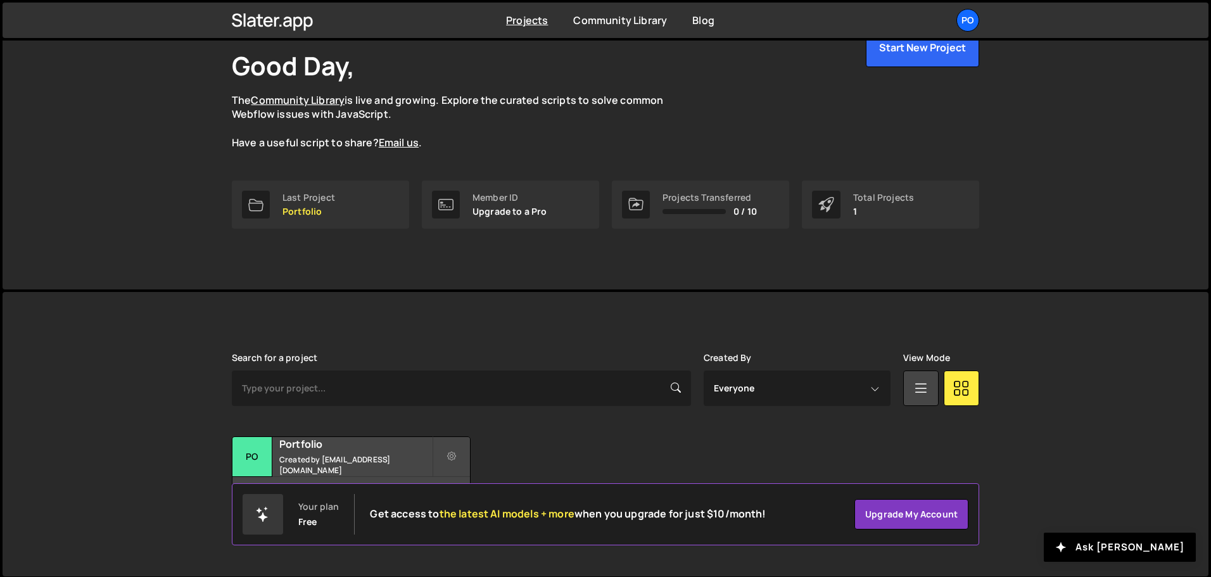
scroll to position [75, 0]
click at [362, 455] on div "Portfolio Created by [EMAIL_ADDRESS][DOMAIN_NAME]" at bounding box center [352, 455] width 238 height 39
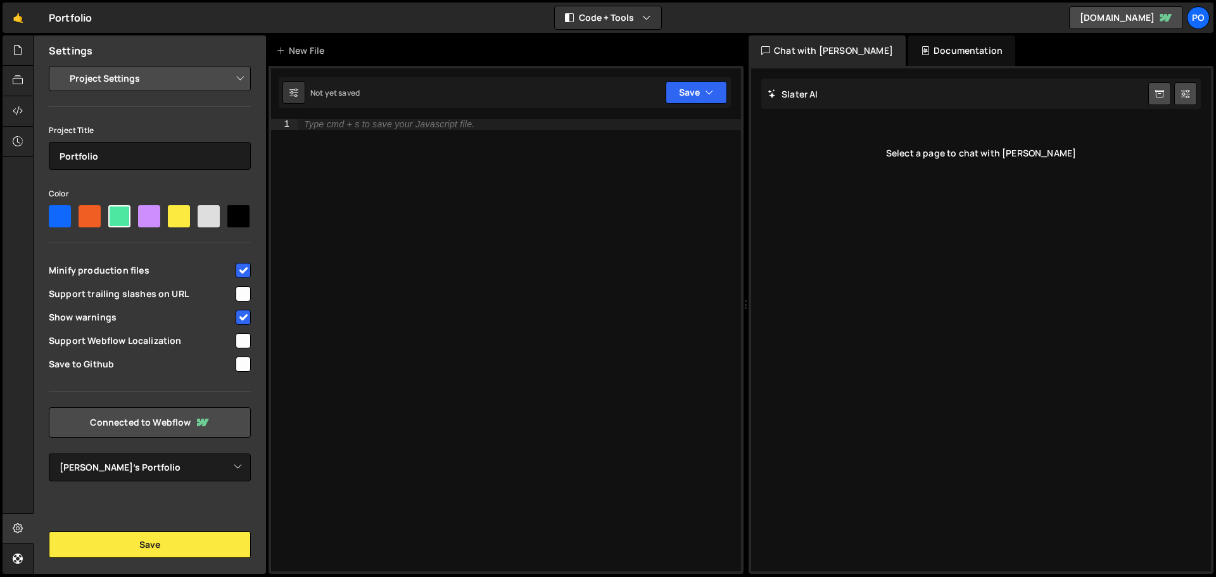
select select "68af703c6784460a2635648b"
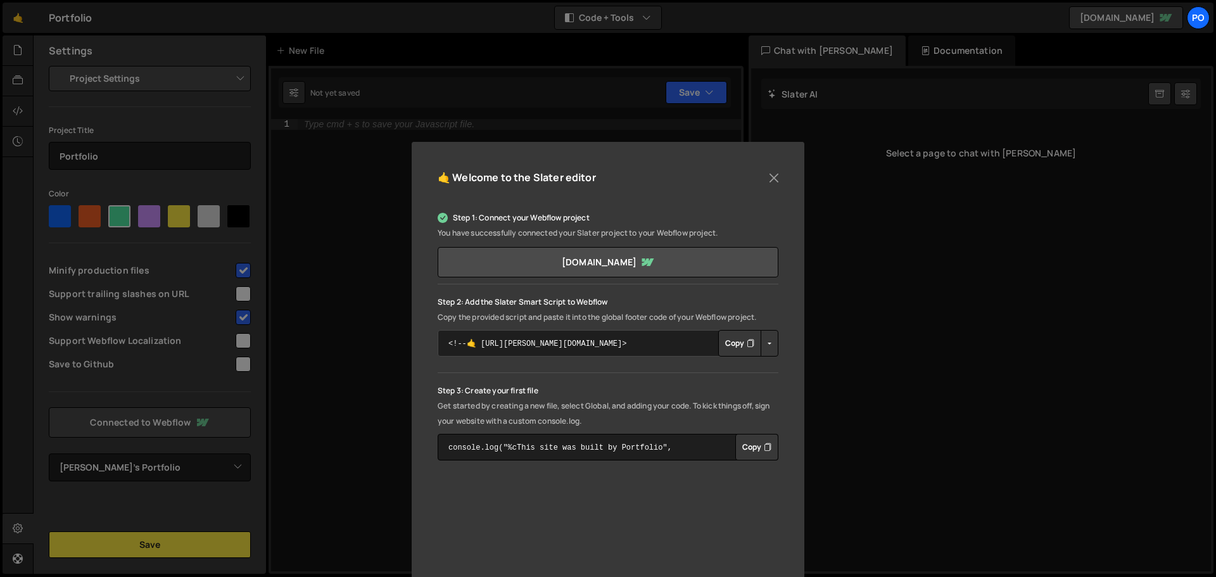
drag, startPoint x: 614, startPoint y: 343, endPoint x: 407, endPoint y: 328, distance: 207.1
click at [407, 328] on div "🤙 Welcome to the [PERSON_NAME] editor Step 1: Connect your Webflow project You …" at bounding box center [608, 288] width 1216 height 577
click at [743, 347] on button "Copy" at bounding box center [739, 343] width 43 height 27
click at [732, 345] on button "Copy" at bounding box center [739, 343] width 43 height 27
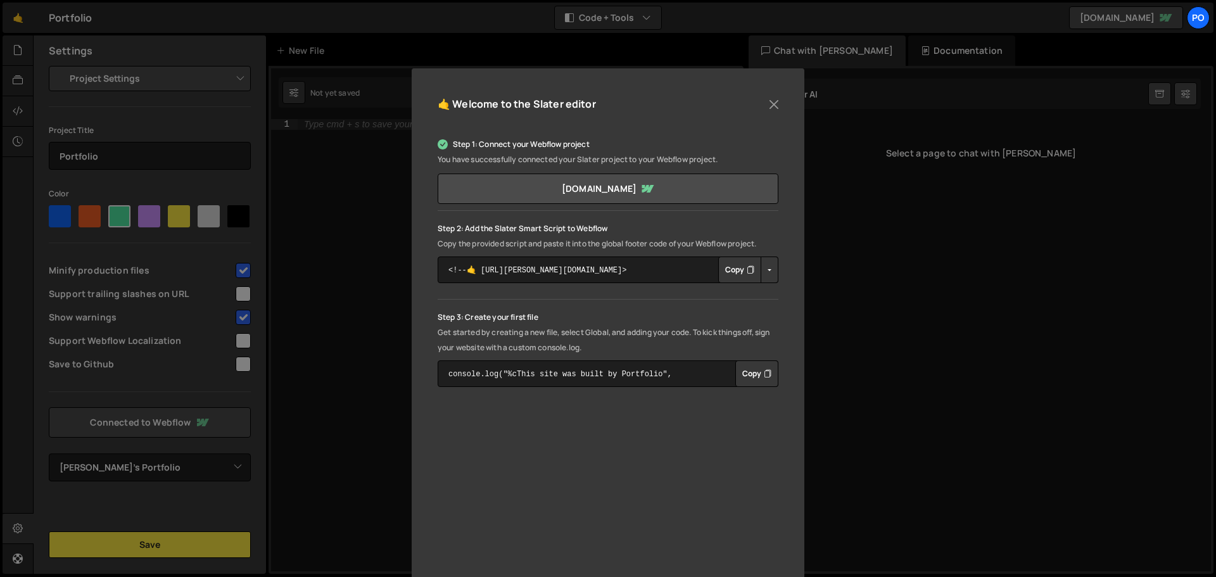
scroll to position [144, 0]
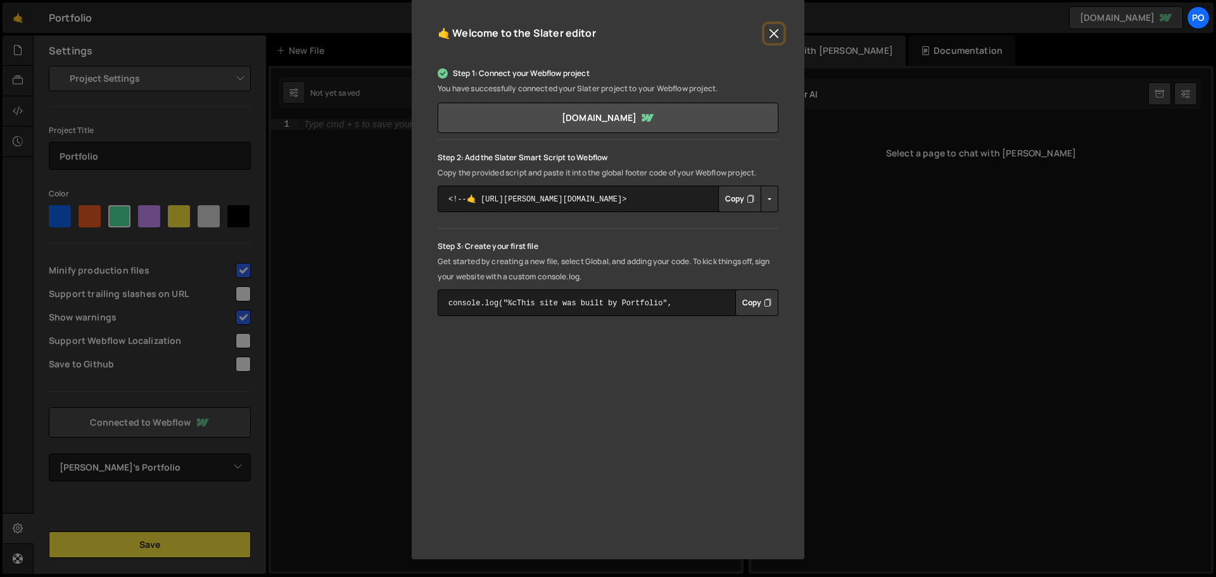
click at [775, 36] on button "Close" at bounding box center [774, 33] width 19 height 19
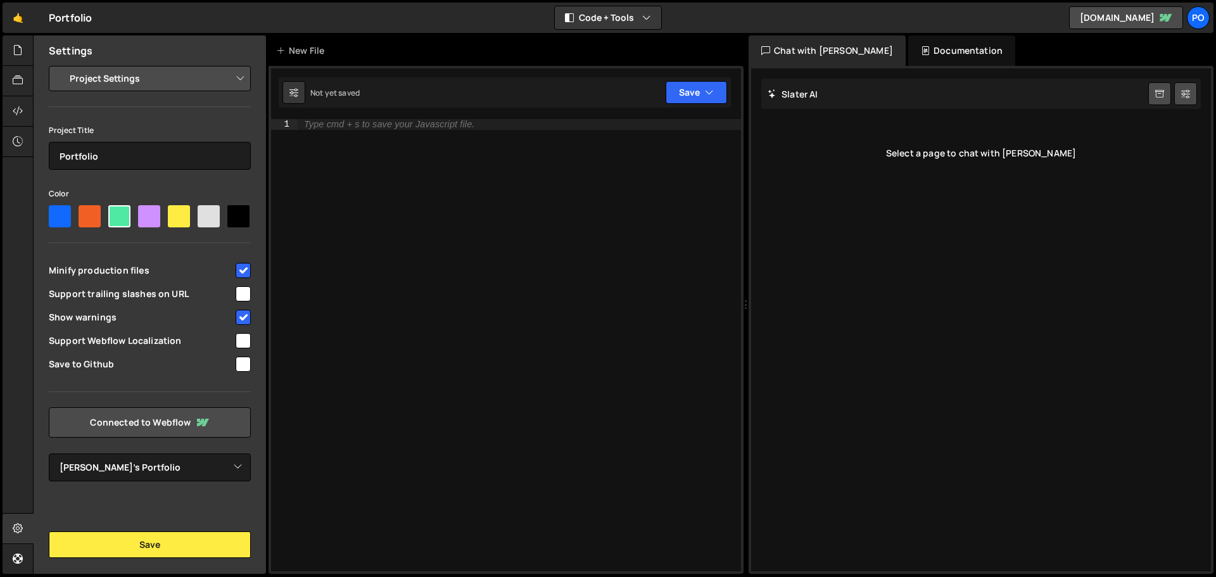
click at [409, 148] on div "Type cmd + s to save your Javascript file." at bounding box center [520, 355] width 444 height 473
paste textarea "}, "-=0.2");"
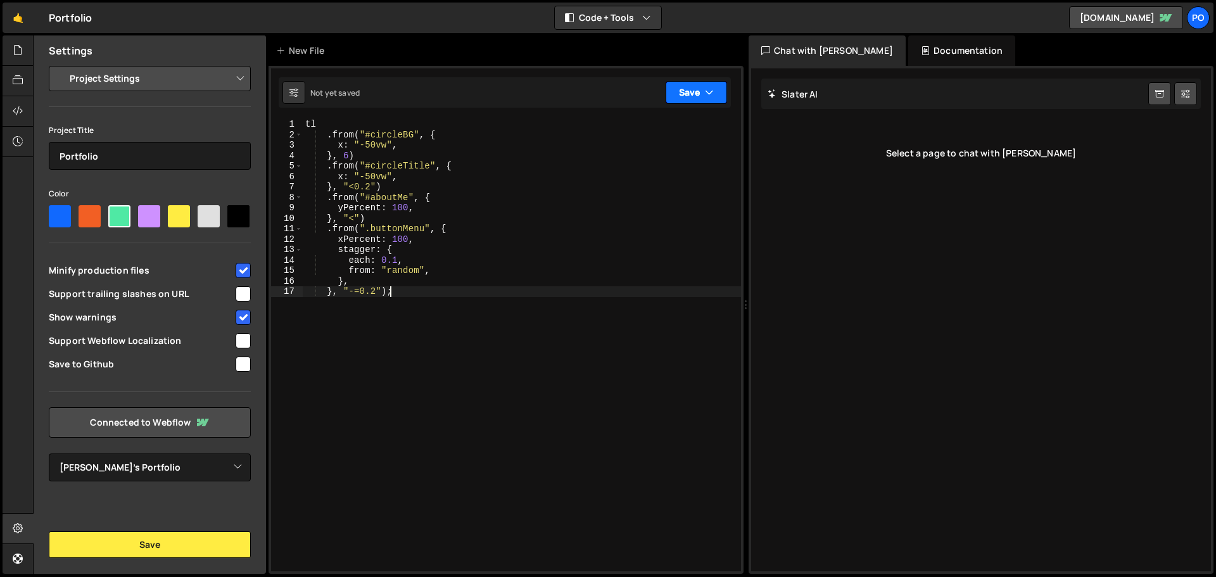
click at [682, 96] on button "Save" at bounding box center [696, 92] width 61 height 23
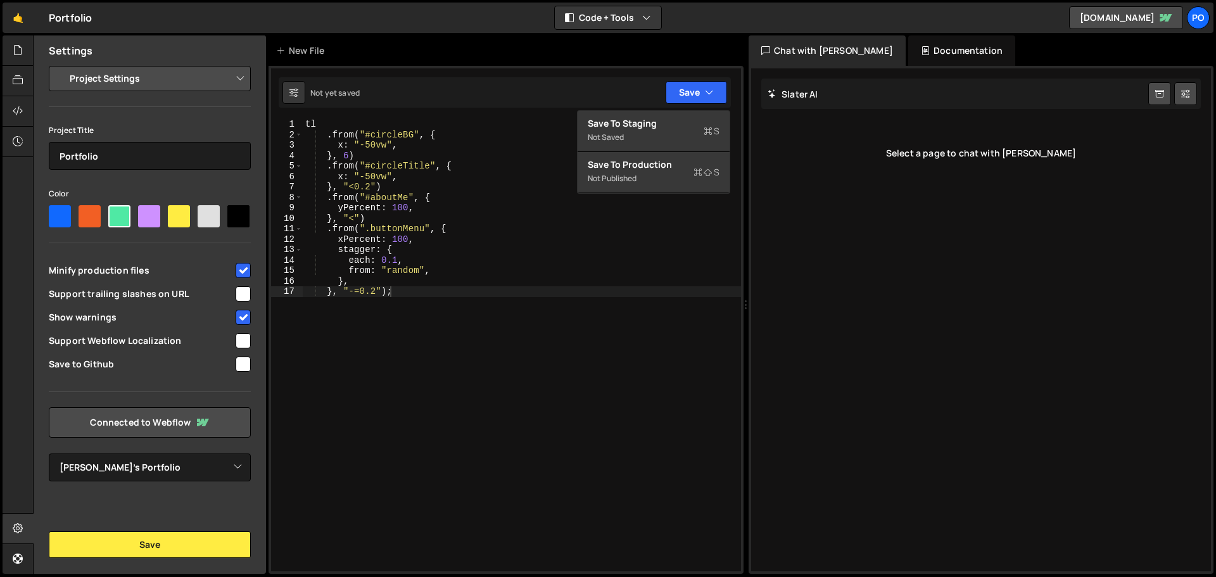
click at [516, 115] on div "}, "-=0.2"); 1 2 3 4 5 6 7 8 9 10 11 12 13 14 15 16 17 tl . from ( "#circleBG" …" at bounding box center [506, 320] width 475 height 508
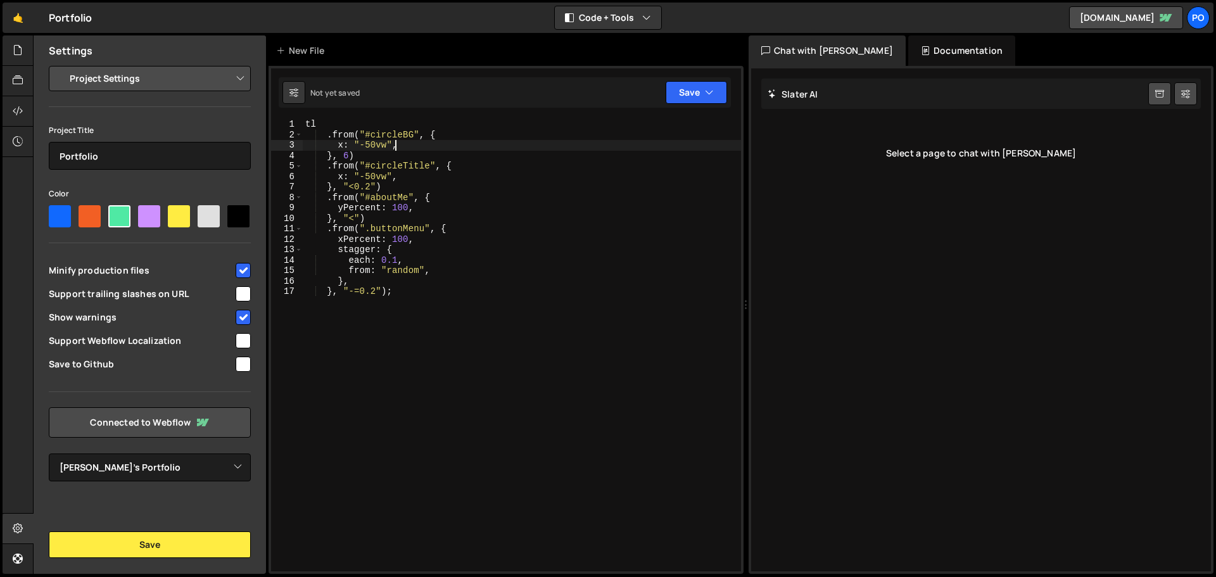
click at [440, 148] on div "tl . from ( "#circleBG" , { x : "-50vw" , } , 6 ) . from ( "#circleTitle" , { x…" at bounding box center [522, 355] width 438 height 473
click at [397, 169] on div "tl . from ( "#circleBG" , { x : "-50vw" , } , 6 ) . from ( "#circleTitle" , { x…" at bounding box center [522, 355] width 438 height 473
click at [1069, 18] on link "[DOMAIN_NAME]" at bounding box center [1126, 17] width 114 height 23
click at [393, 186] on div "tl . from ( "#circleBG" , { x : "-50vw" , } , 6 ) . from ( "#circleTitle" , { x…" at bounding box center [522, 355] width 438 height 473
type textarea "}, }, "-=0.2");"
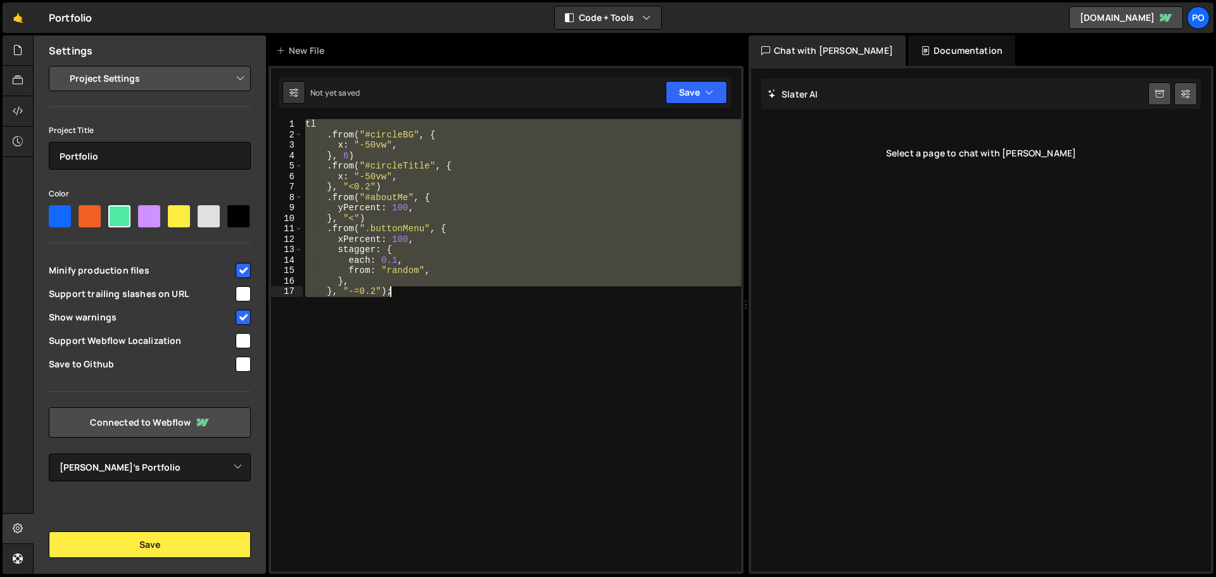
paste textarea
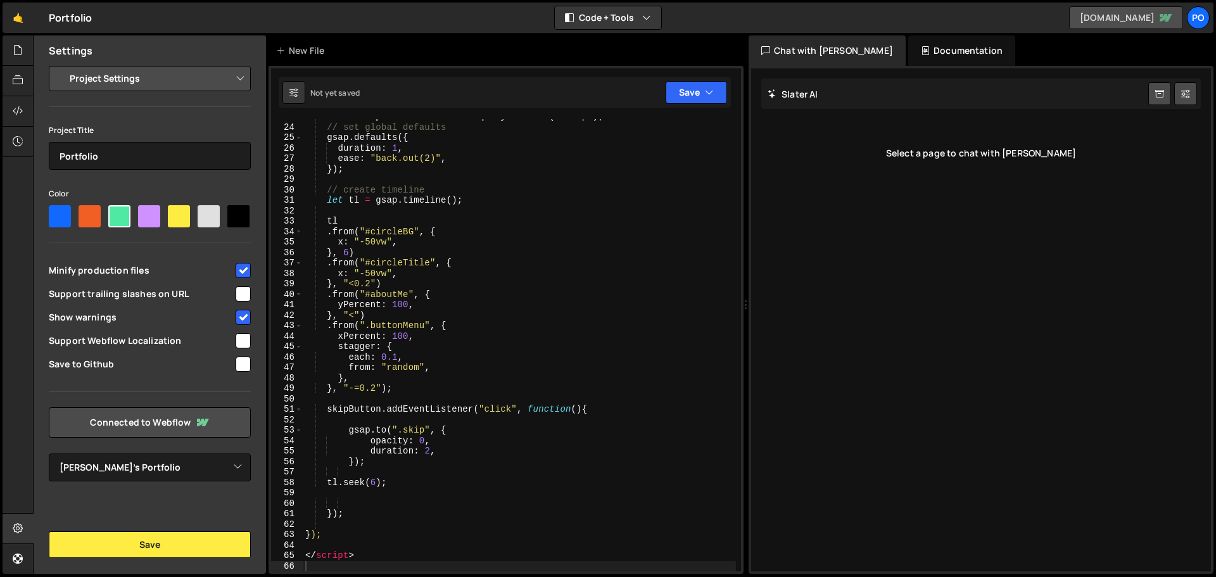
click at [1092, 20] on link "[DOMAIN_NAME]" at bounding box center [1126, 17] width 114 height 23
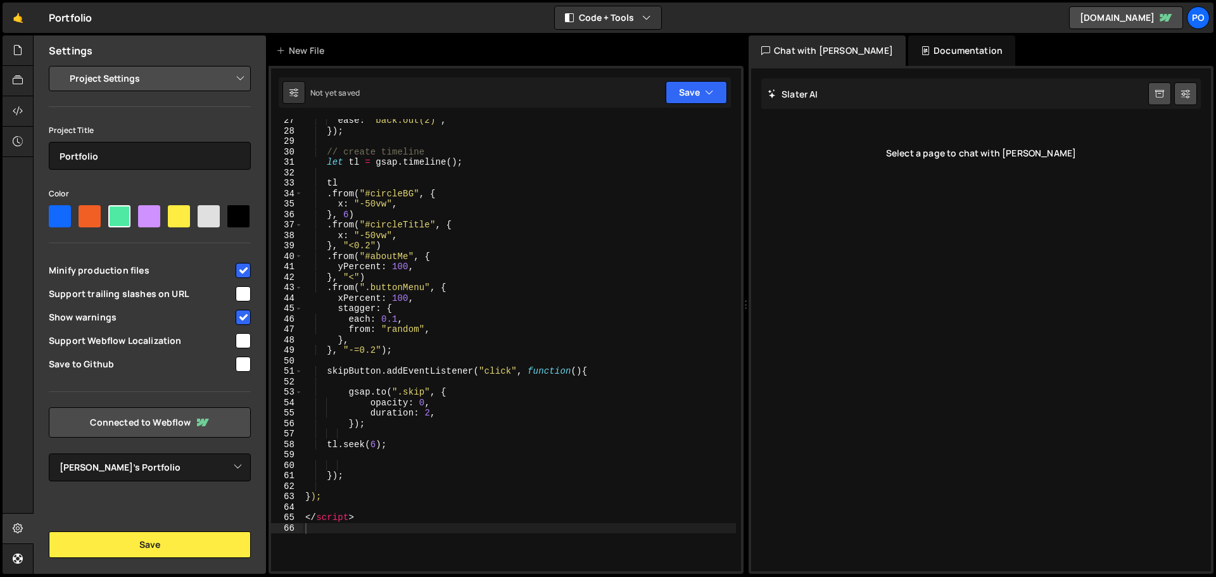
click at [402, 347] on div "ease : "back.out(2)" , }) ; // create timeline let tl = gsap . timeline ( ) ; t…" at bounding box center [519, 351] width 433 height 473
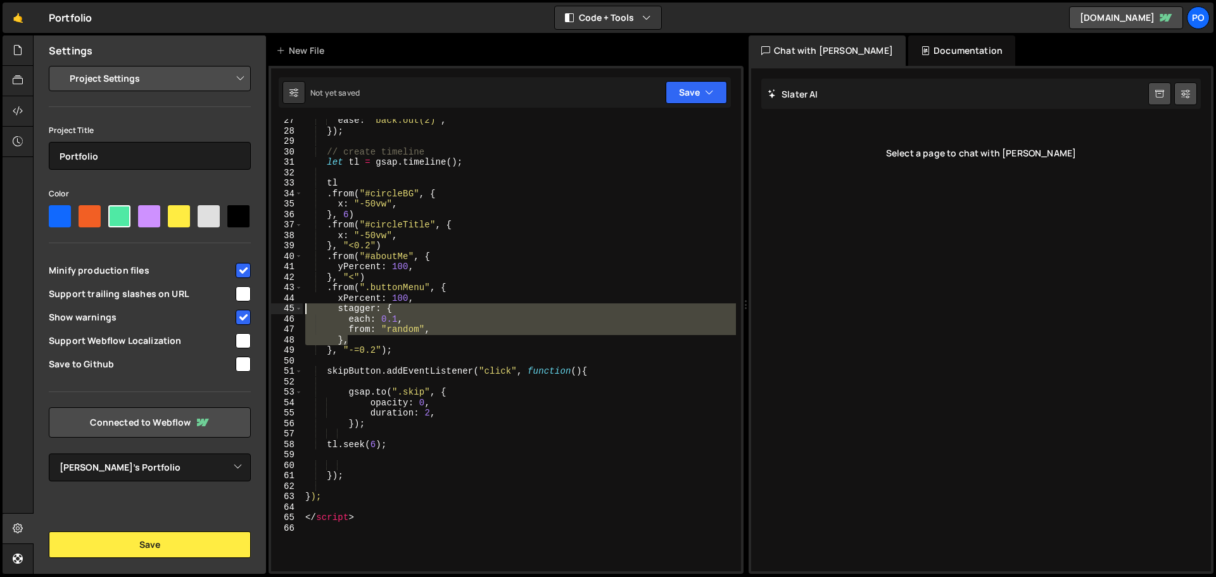
drag, startPoint x: 356, startPoint y: 337, endPoint x: 292, endPoint y: 312, distance: 68.8
click at [292, 312] on div "}, "-=0.2"); 27 28 29 30 31 32 33 34 35 36 37 38 39 40 41 42 43 44 45 46 47 48 …" at bounding box center [506, 345] width 470 height 452
type textarea "stagger: { each: 0.1,"
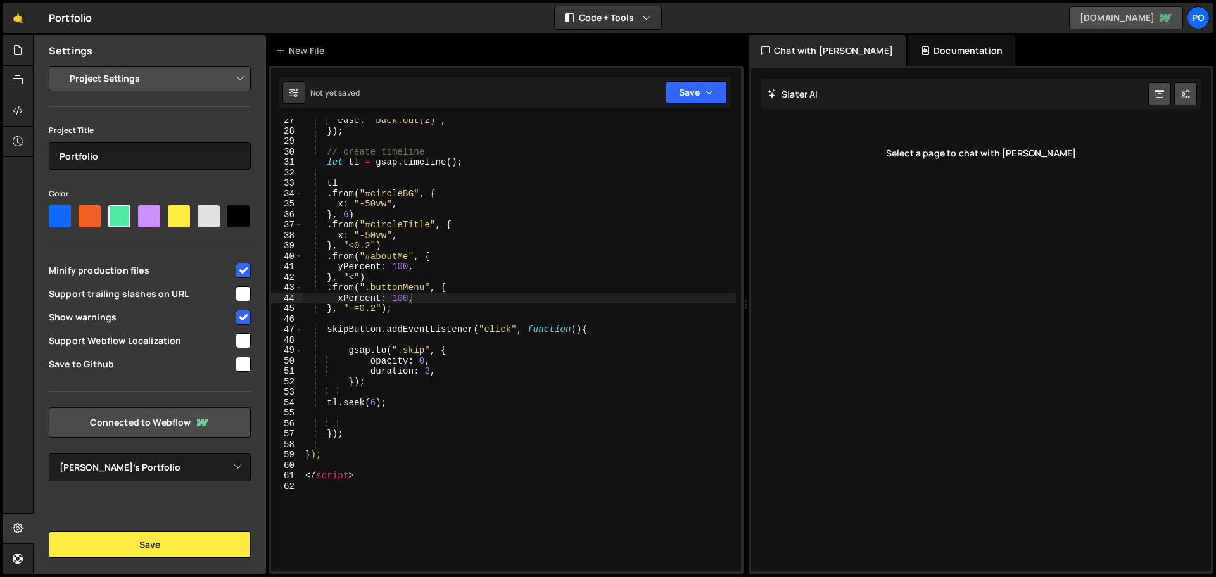
click at [1106, 18] on link "[DOMAIN_NAME]" at bounding box center [1126, 17] width 114 height 23
type textarea ".from("#aboutMe", {"
click at [379, 261] on div "ease : "back.out(2)" , }) ; // create timeline let tl = gsap . timeline ( ) ; t…" at bounding box center [519, 351] width 433 height 473
click at [682, 96] on button "Save" at bounding box center [696, 92] width 61 height 23
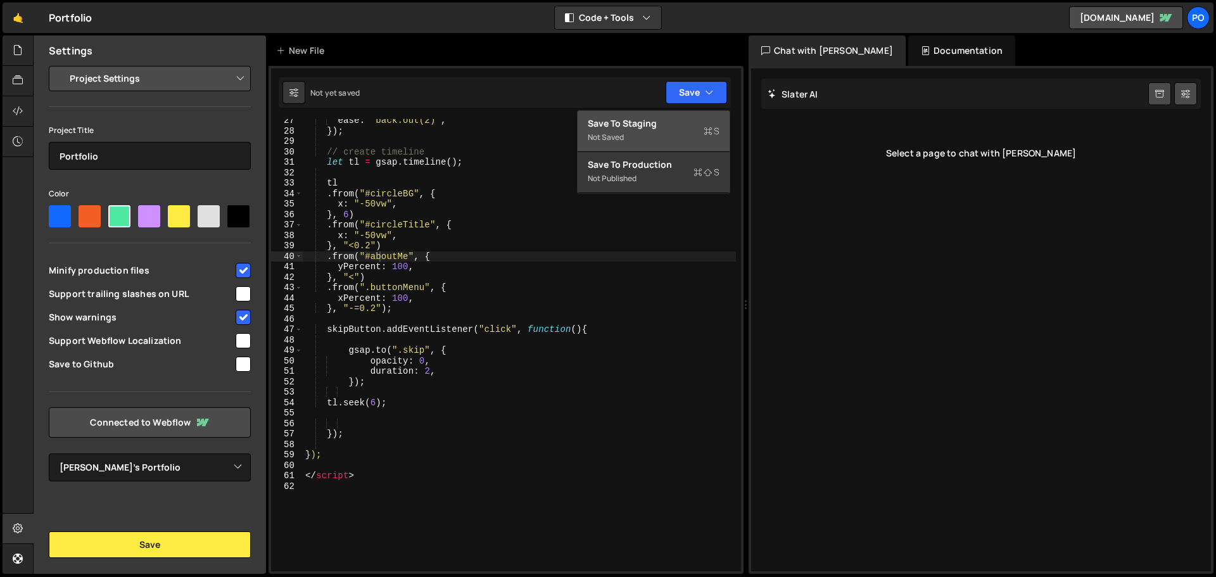
click at [660, 123] on div "Save to Staging S" at bounding box center [654, 123] width 132 height 13
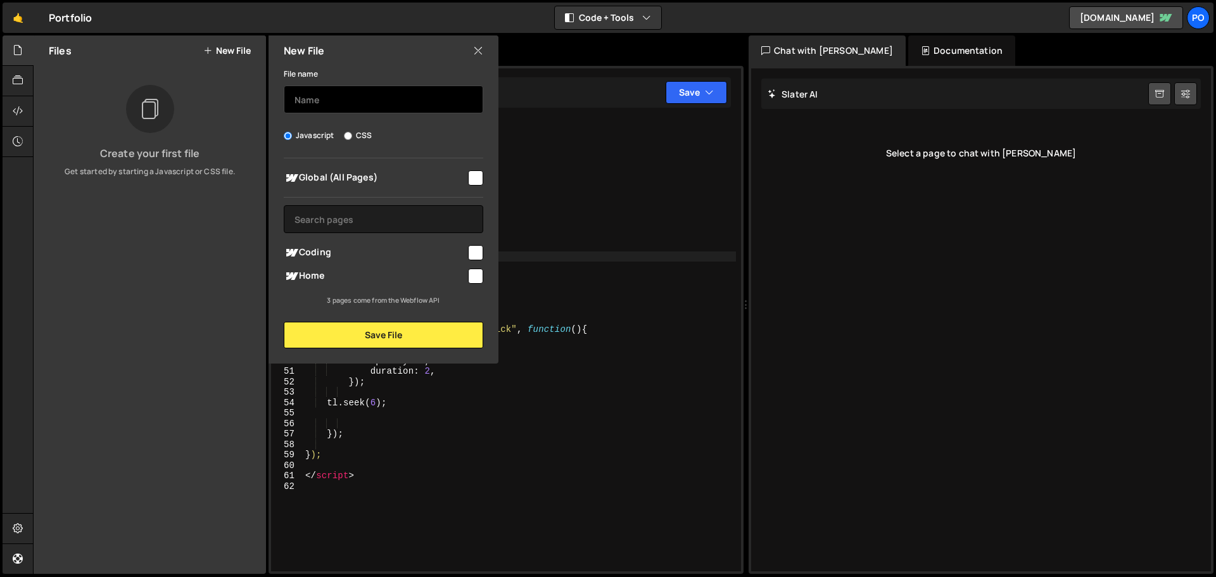
click at [336, 103] on input "text" at bounding box center [384, 100] width 200 height 28
type input "Portfolio"
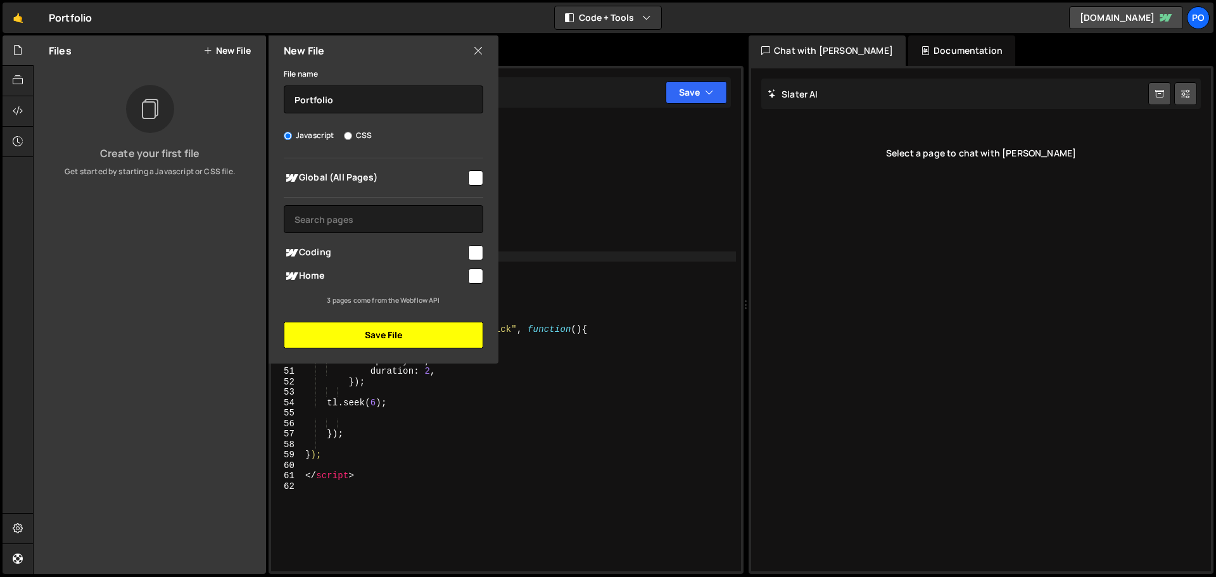
drag, startPoint x: 390, startPoint y: 335, endPoint x: 430, endPoint y: 246, distance: 98.1
click at [429, 246] on div "File name Portfolio Javascript CSS Global (All Pages)" at bounding box center [384, 207] width 230 height 283
click at [471, 248] on input "checkbox" at bounding box center [475, 252] width 15 height 15
click at [473, 250] on input "checkbox" at bounding box center [475, 252] width 15 height 15
checkbox input "false"
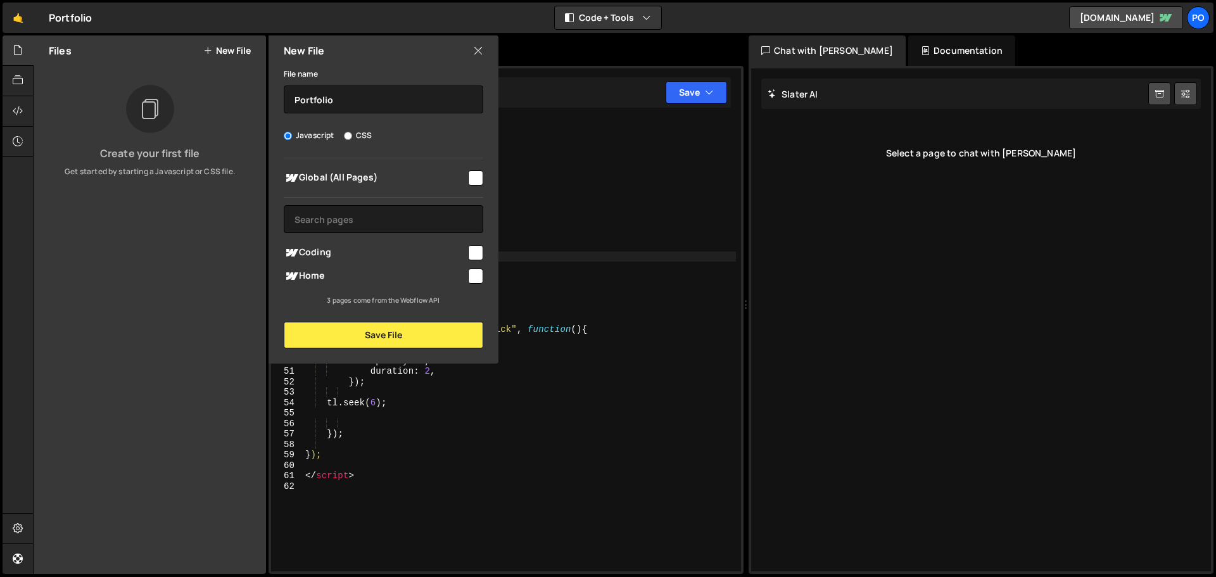
click at [474, 266] on div "Home" at bounding box center [384, 275] width 200 height 23
click at [474, 275] on input "checkbox" at bounding box center [475, 276] width 15 height 15
checkbox input "true"
click at [339, 335] on button "Save File" at bounding box center [384, 335] width 200 height 27
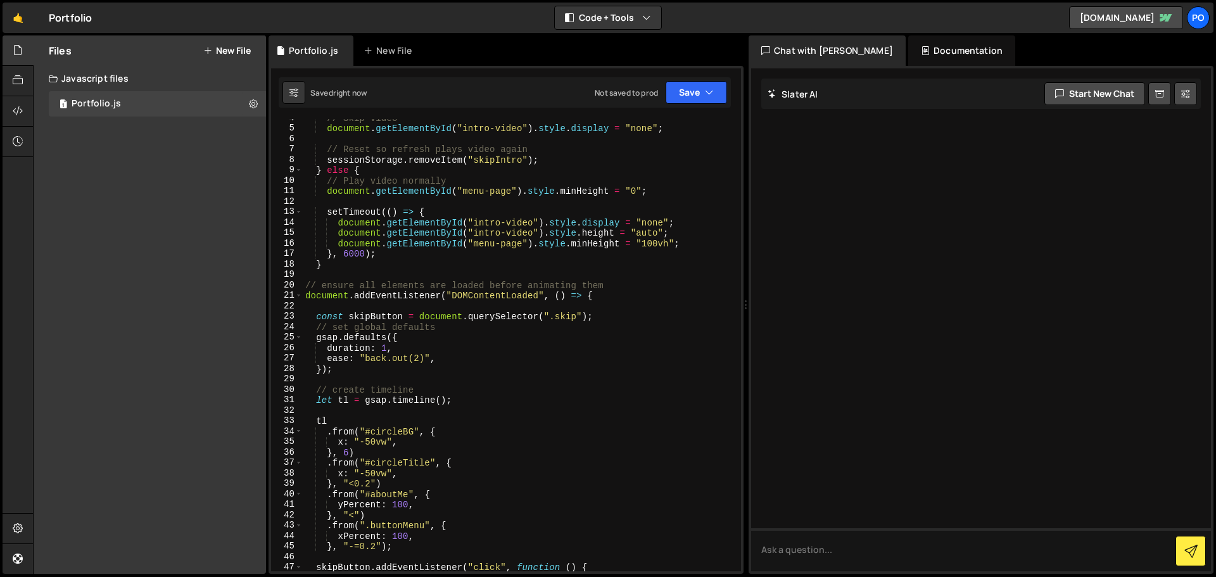
scroll to position [0, 0]
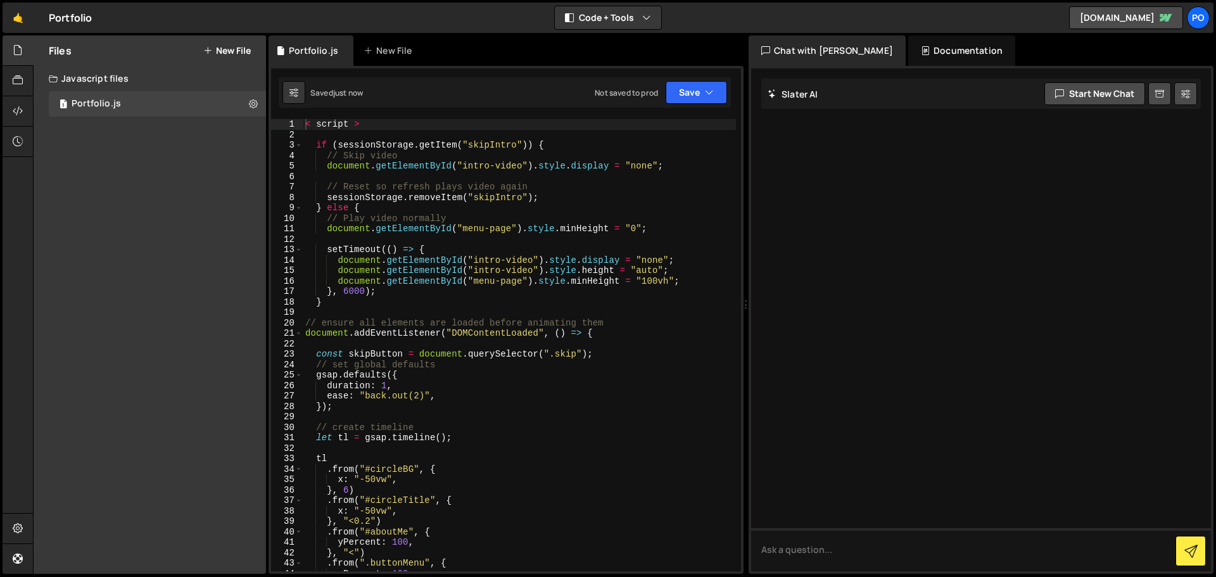
drag, startPoint x: 924, startPoint y: 53, endPoint x: 909, endPoint y: 53, distance: 15.2
click at [924, 53] on div "Documentation" at bounding box center [962, 50] width 107 height 30
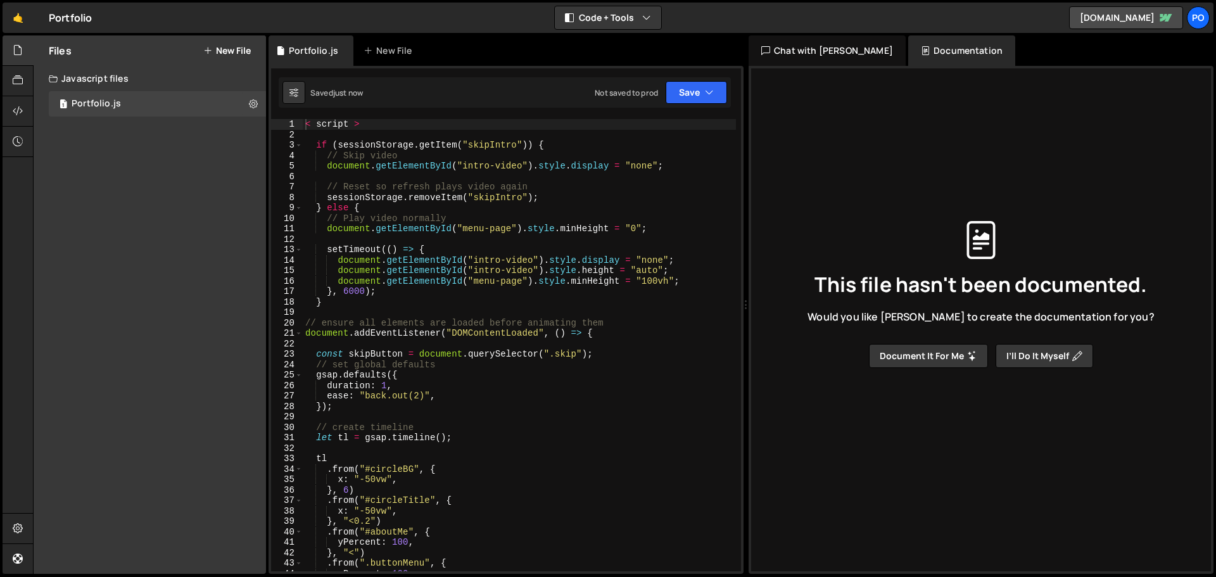
click at [812, 48] on div "Chat with [PERSON_NAME]" at bounding box center [827, 50] width 157 height 30
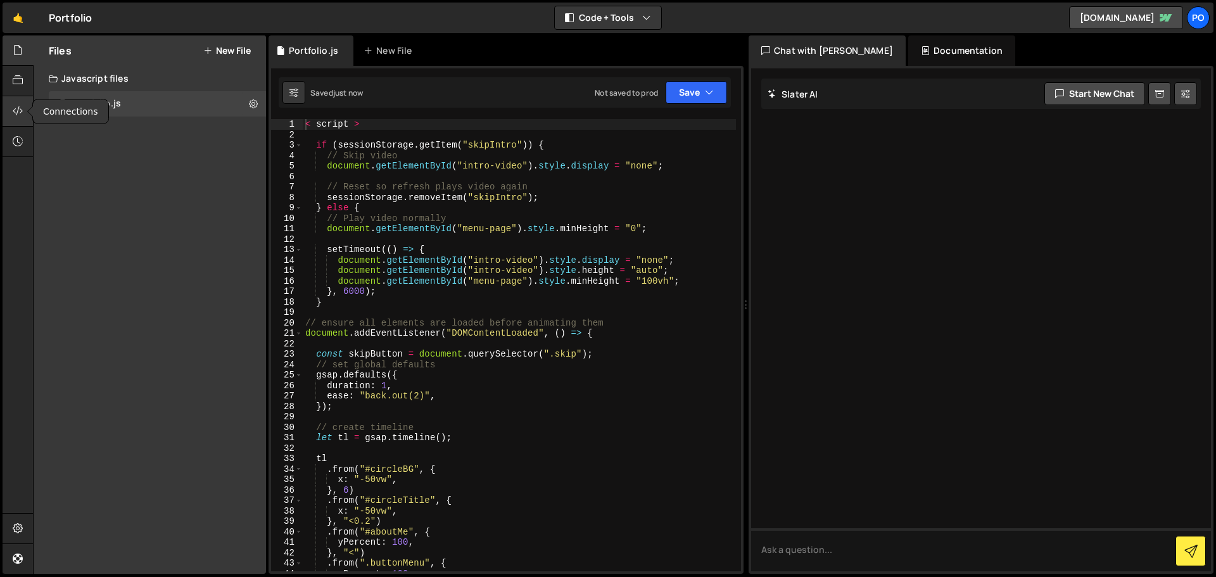
click at [22, 108] on icon at bounding box center [18, 111] width 10 height 14
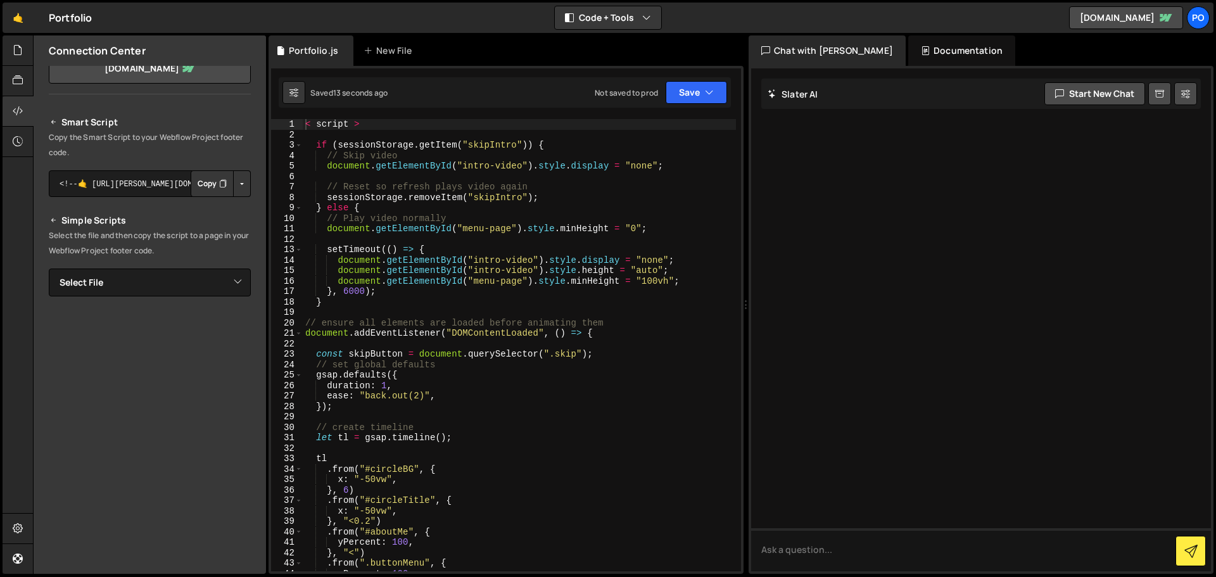
scroll to position [95, 0]
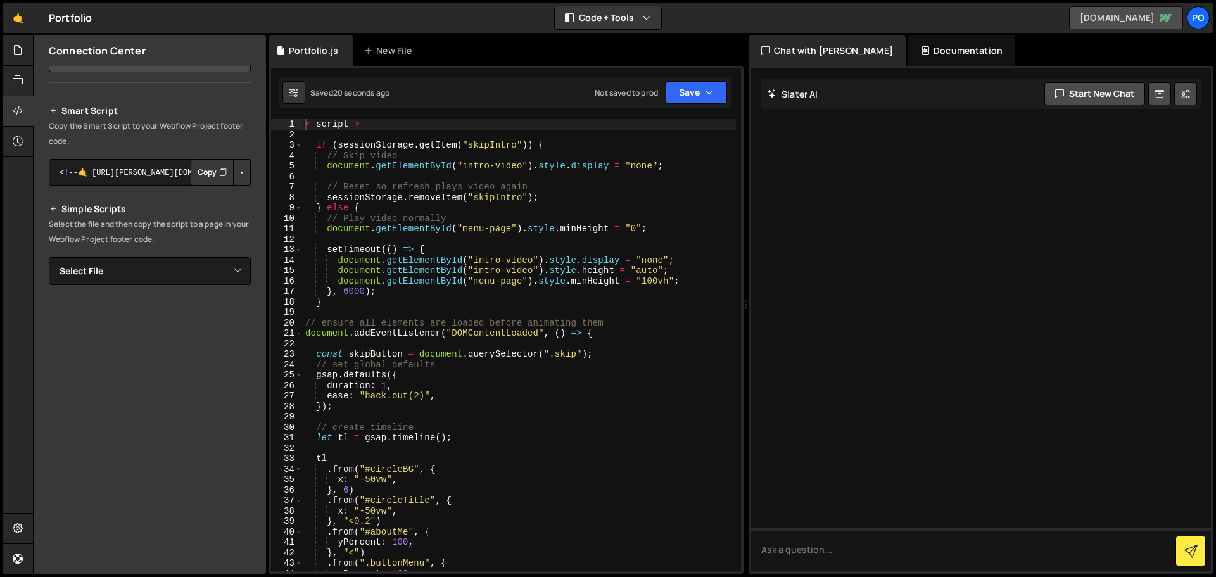
click at [1069, 18] on link "[DOMAIN_NAME]" at bounding box center [1126, 17] width 114 height 23
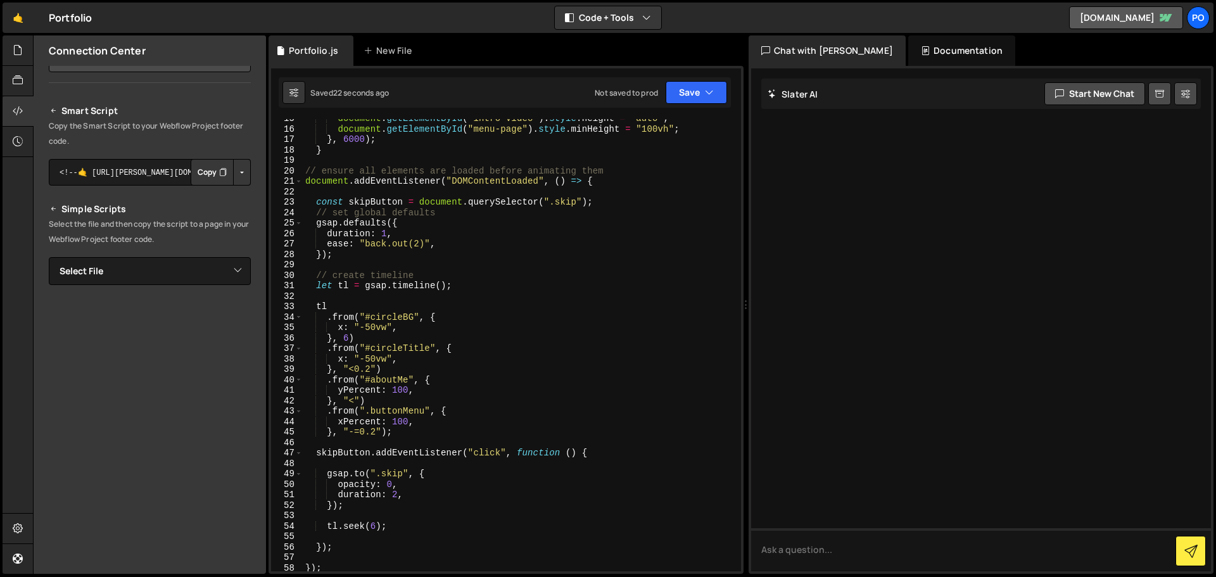
scroll to position [152, 0]
